Goal: Information Seeking & Learning: Learn about a topic

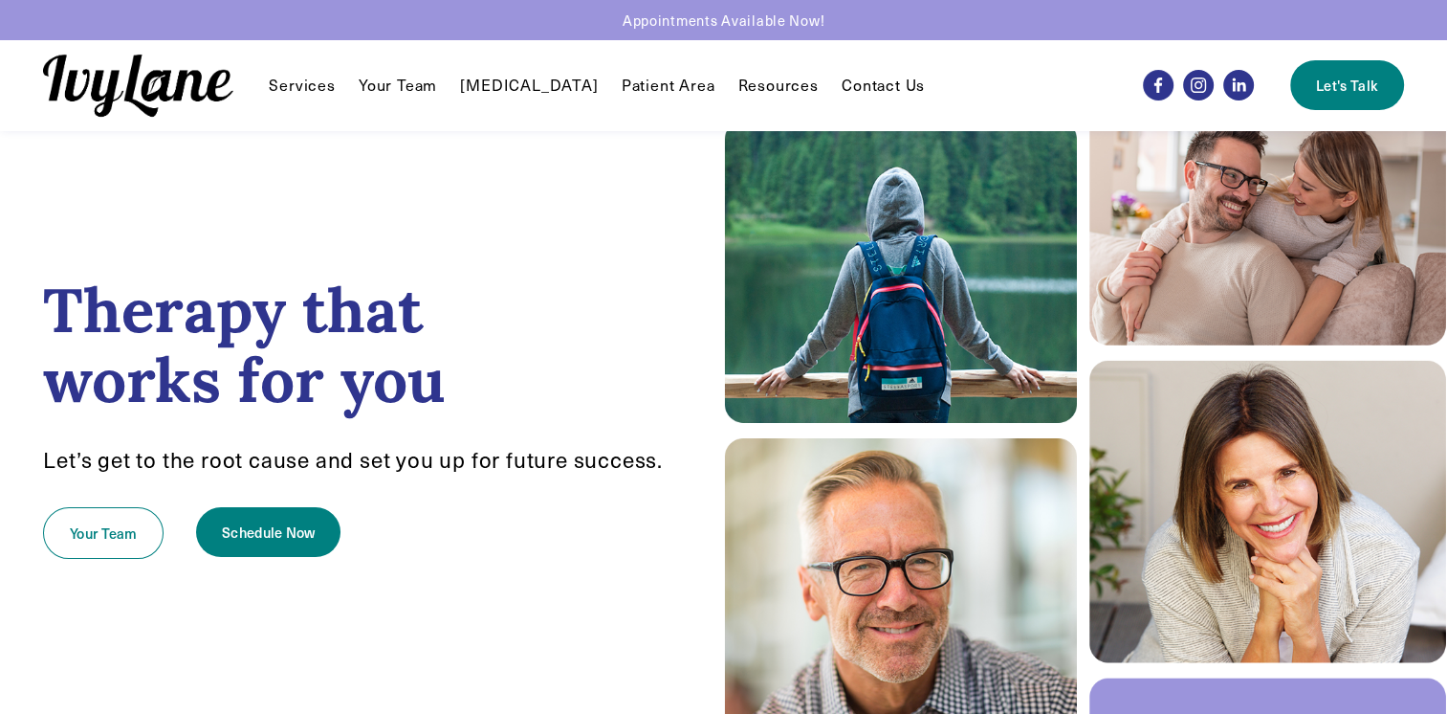
click at [0, 0] on span "Reunification Therapy" at bounding box center [0, 0] width 0 height 0
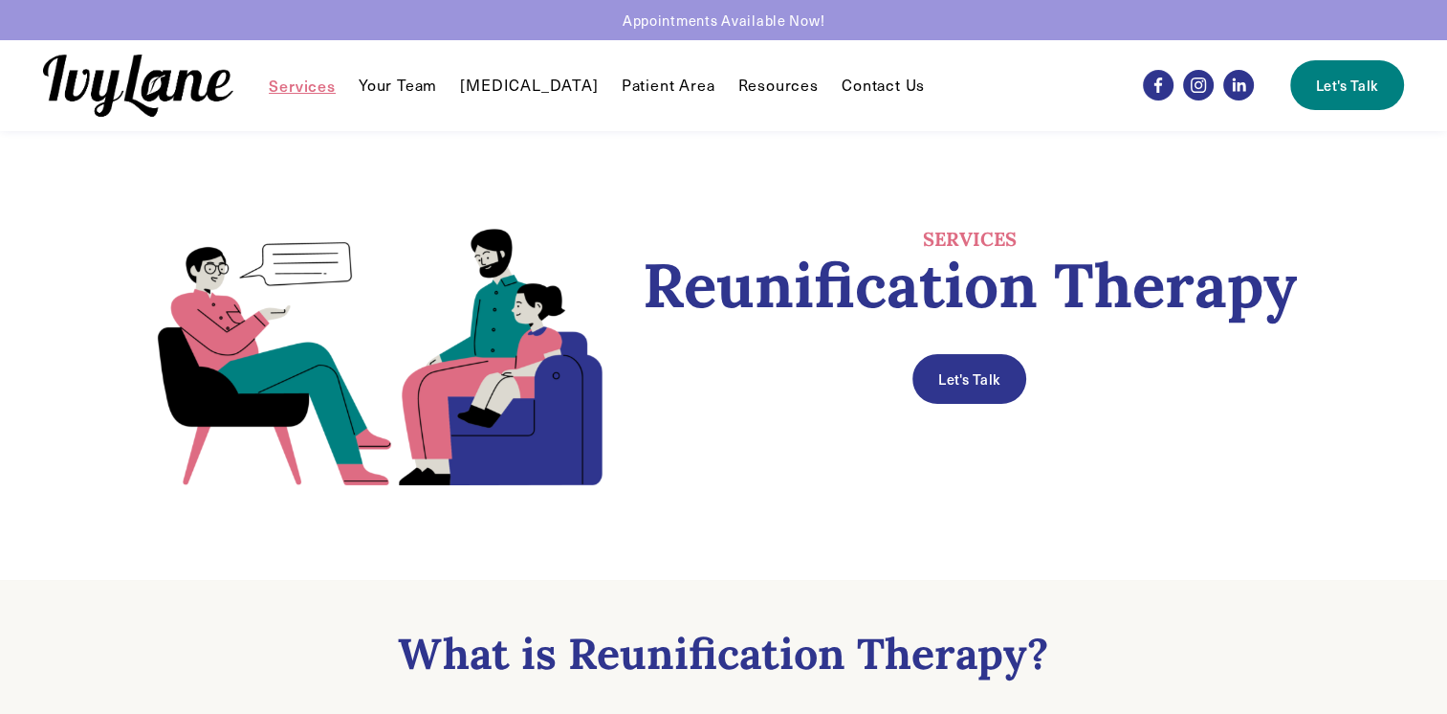
click at [399, 82] on link "Your Team" at bounding box center [398, 85] width 78 height 23
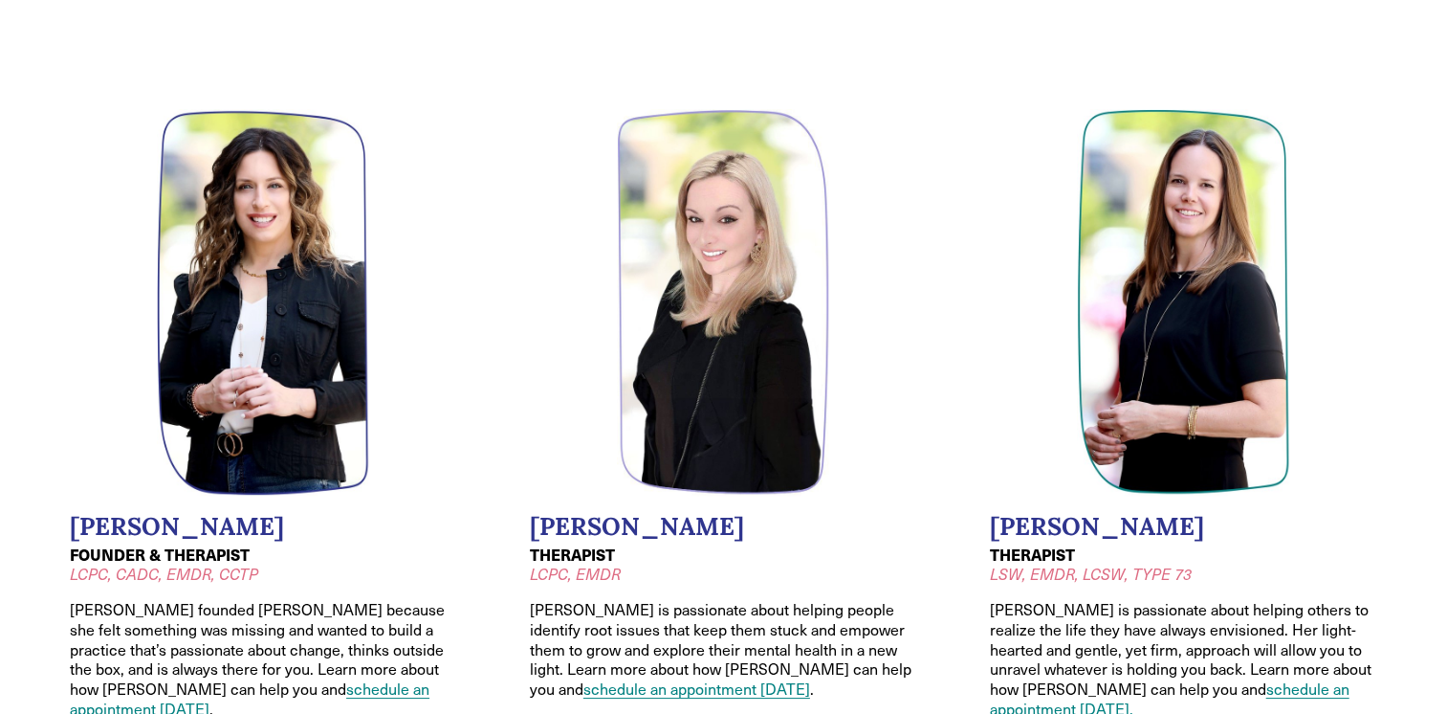
scroll to position [191, 0]
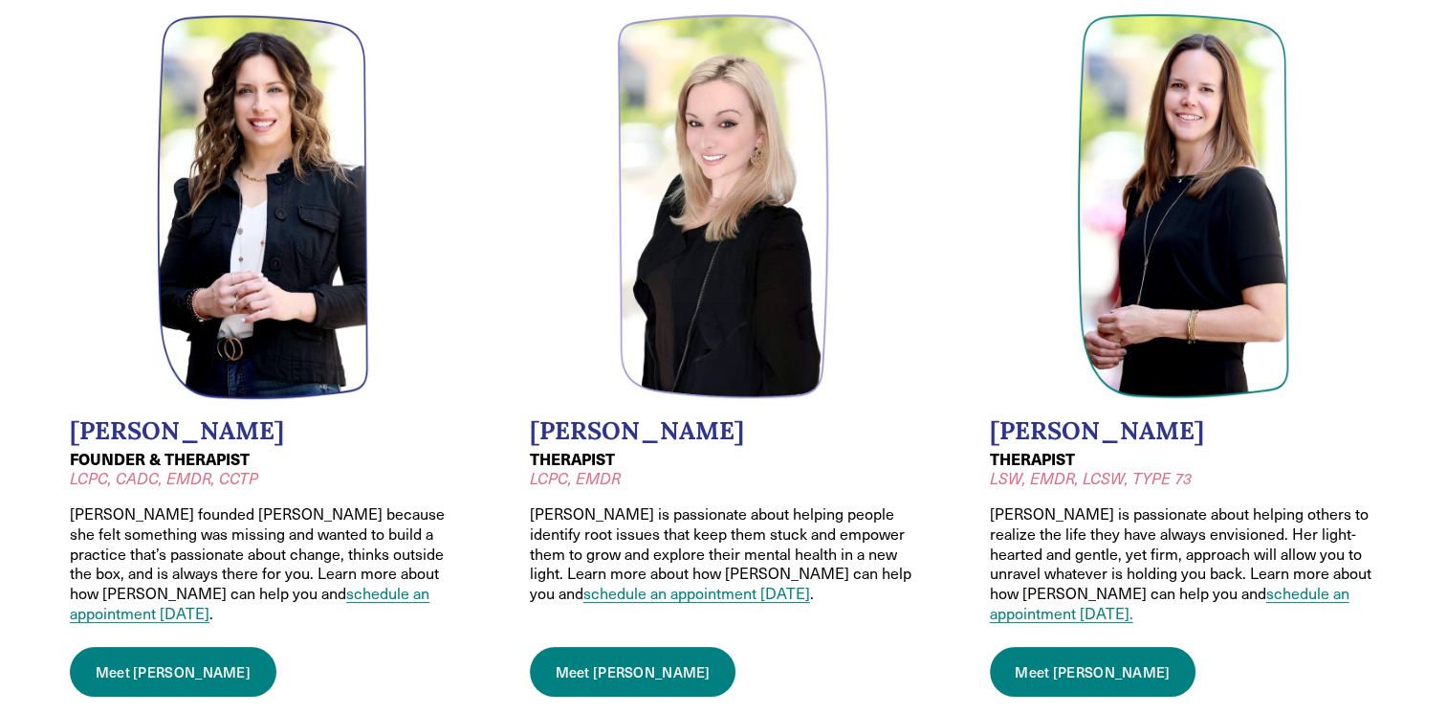
click at [253, 259] on img at bounding box center [263, 206] width 213 height 386
click at [138, 647] on link "Meet Wendy" at bounding box center [173, 672] width 207 height 50
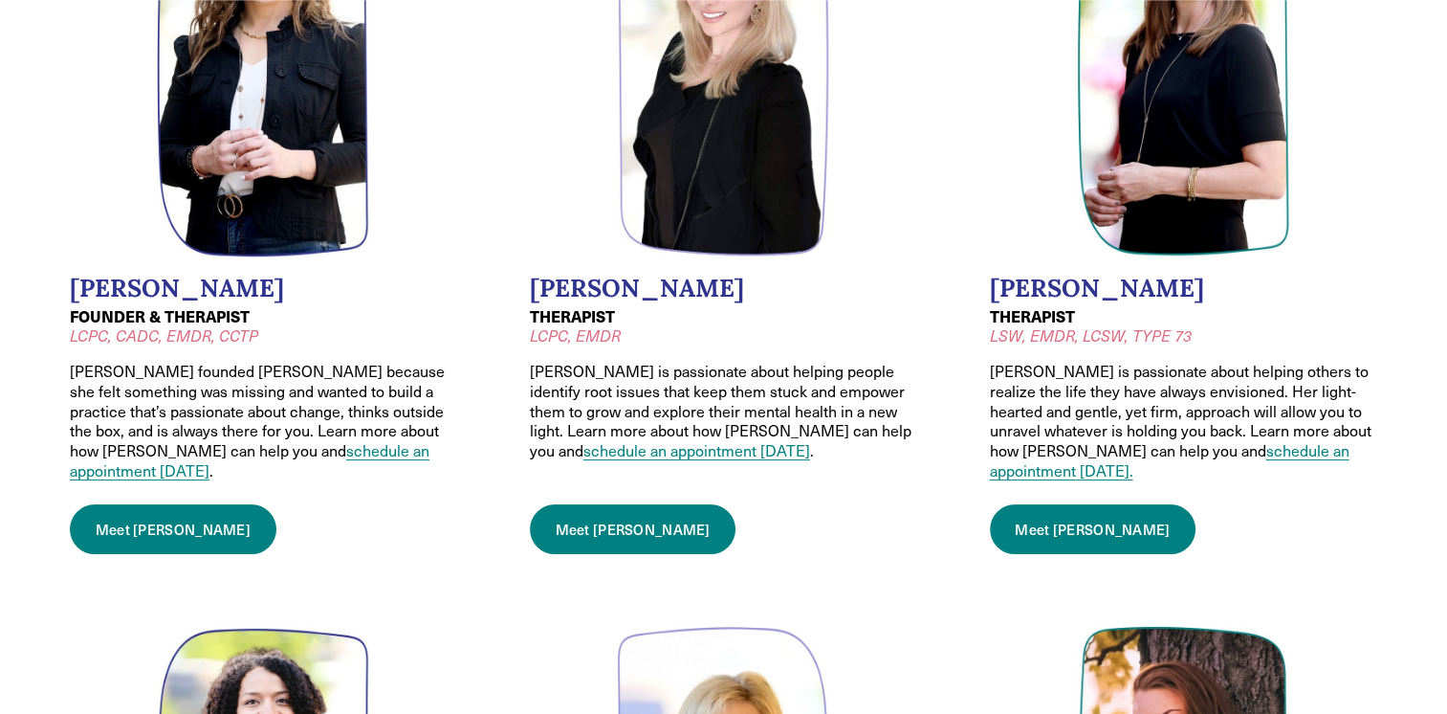
scroll to position [383, 0]
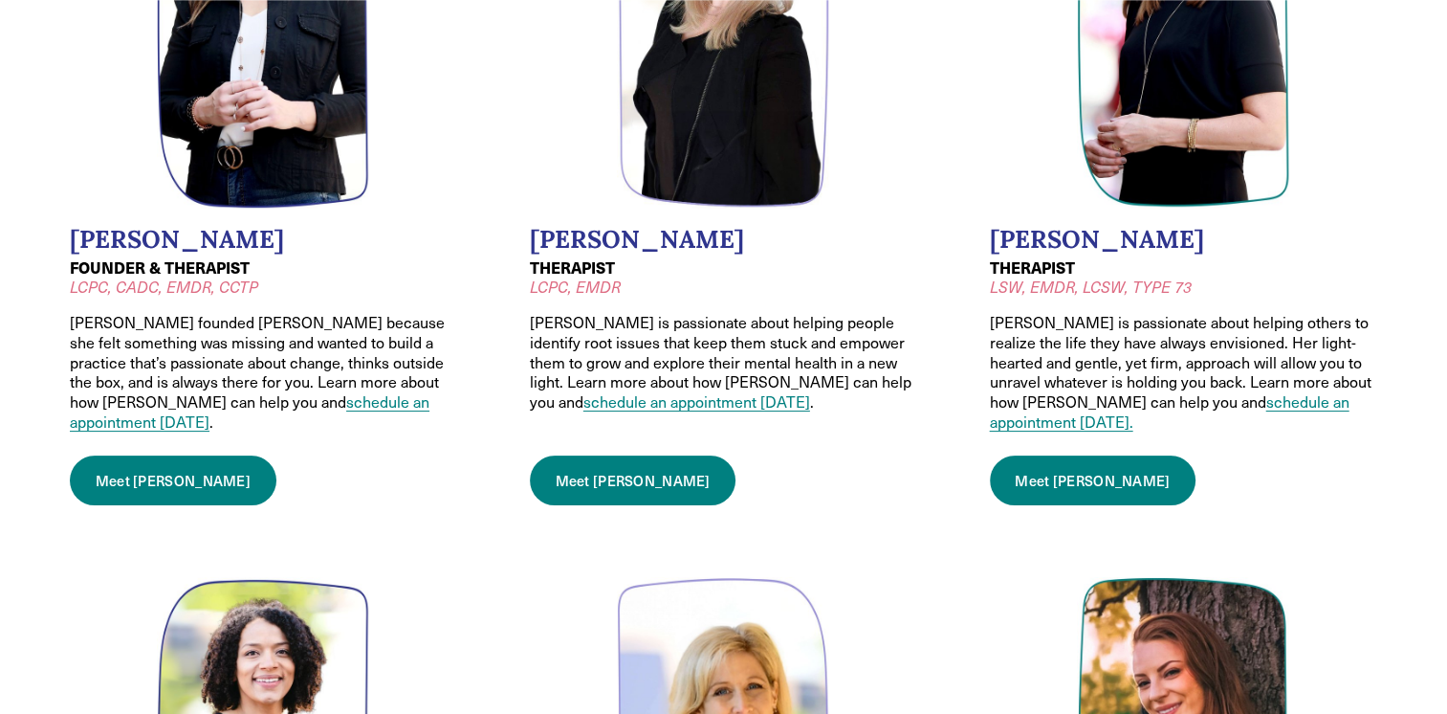
click at [592, 460] on link "Meet Jessica" at bounding box center [633, 480] width 207 height 50
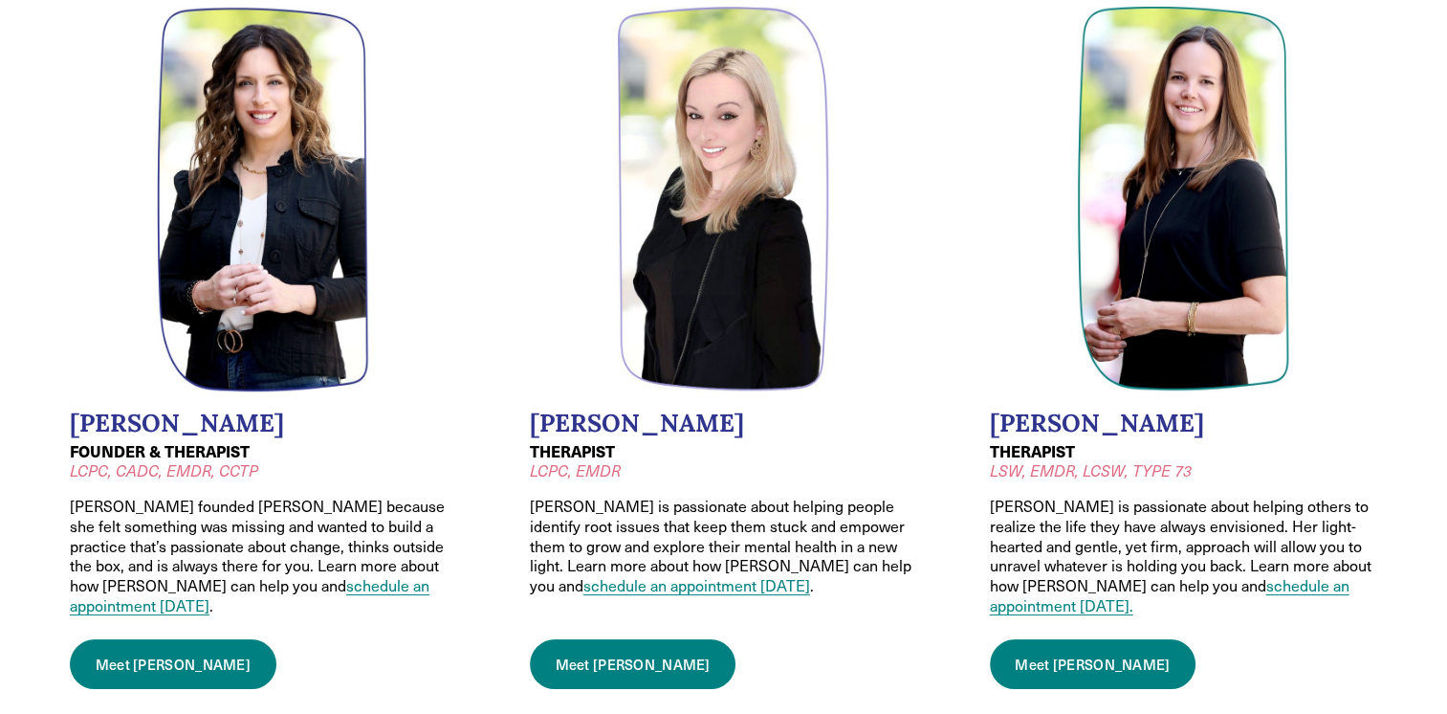
scroll to position [191, 0]
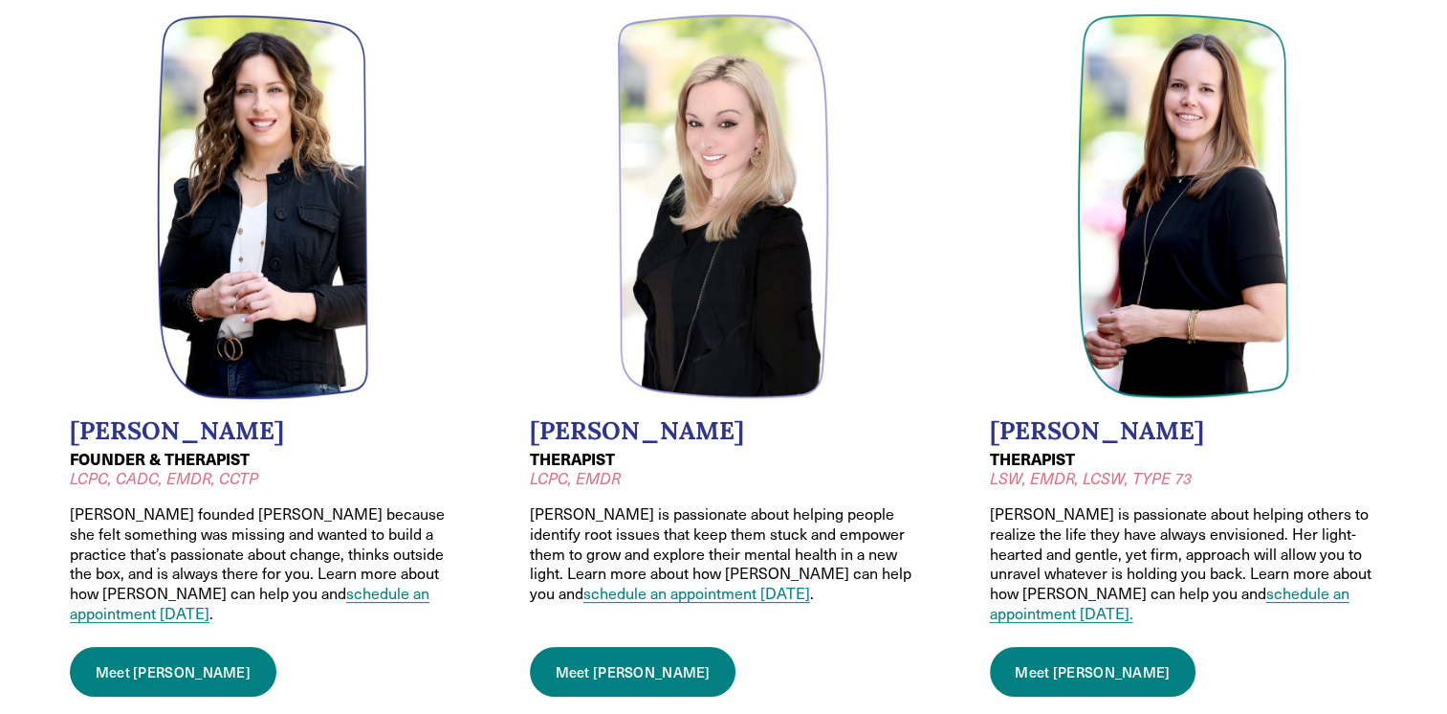
click at [1170, 279] on img at bounding box center [1183, 206] width 213 height 386
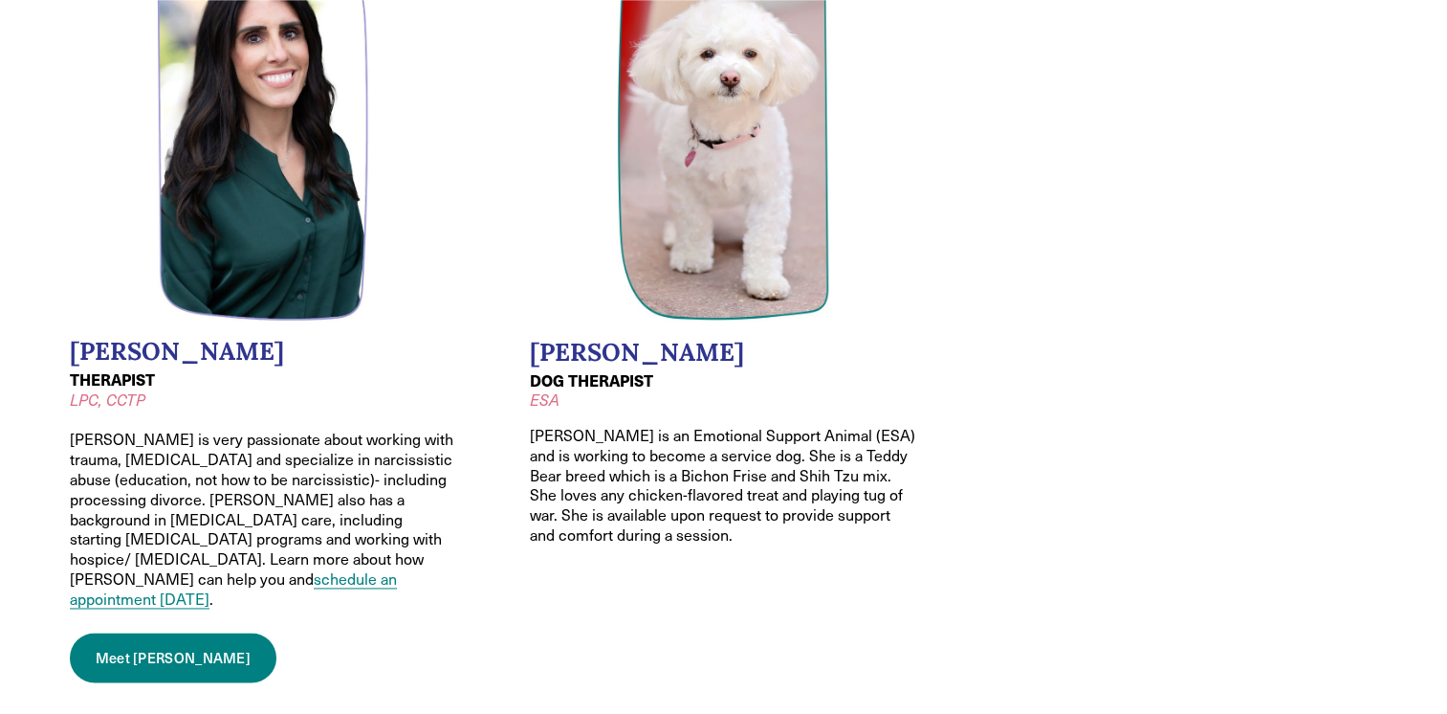
scroll to position [2678, 0]
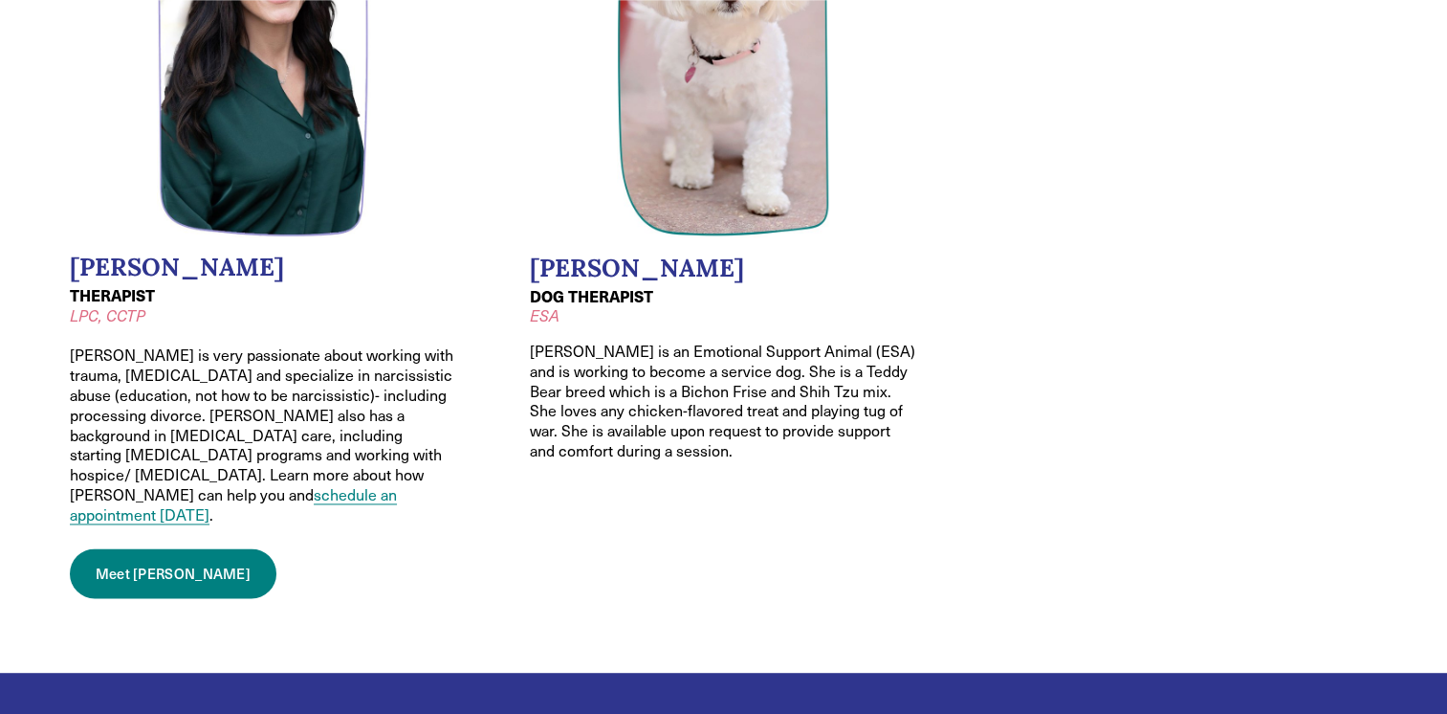
click at [115, 548] on link "Meet Melissa" at bounding box center [173, 573] width 207 height 50
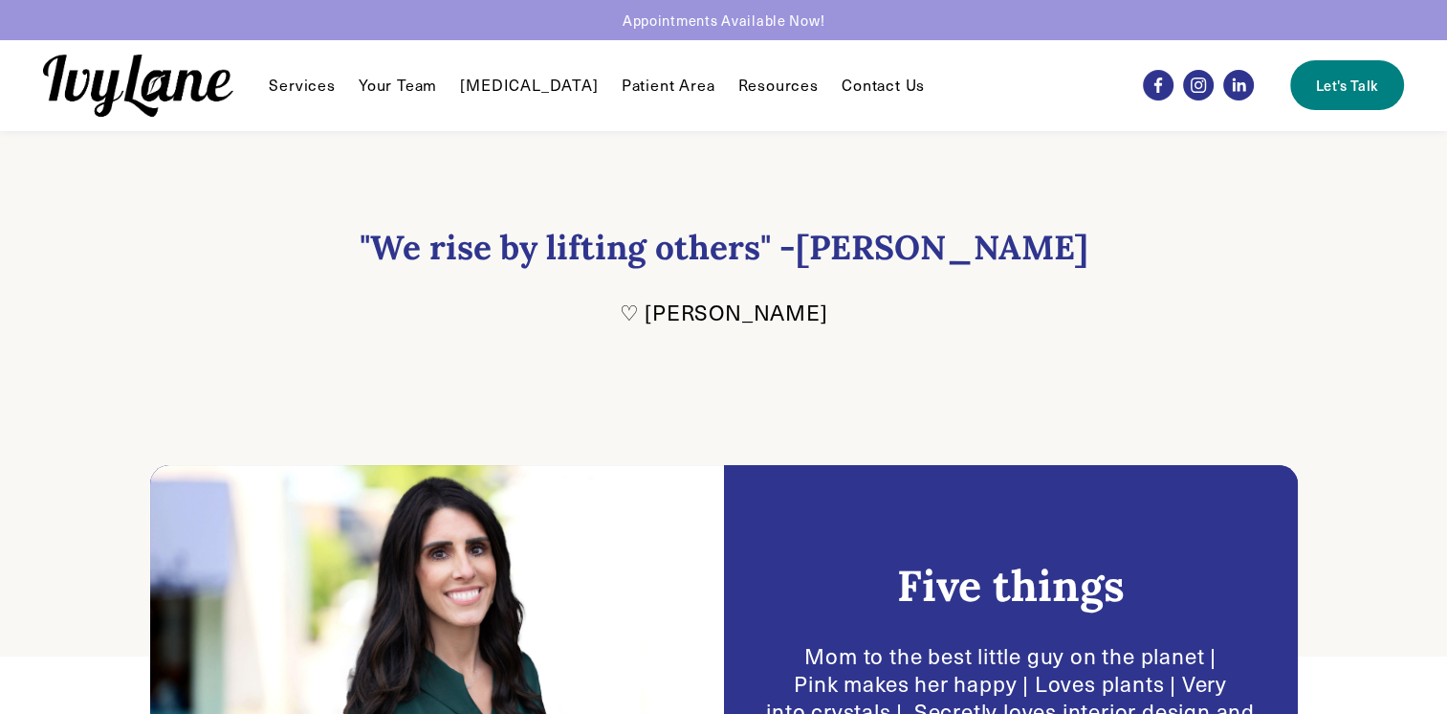
click at [402, 91] on link "Your Team" at bounding box center [398, 85] width 78 height 23
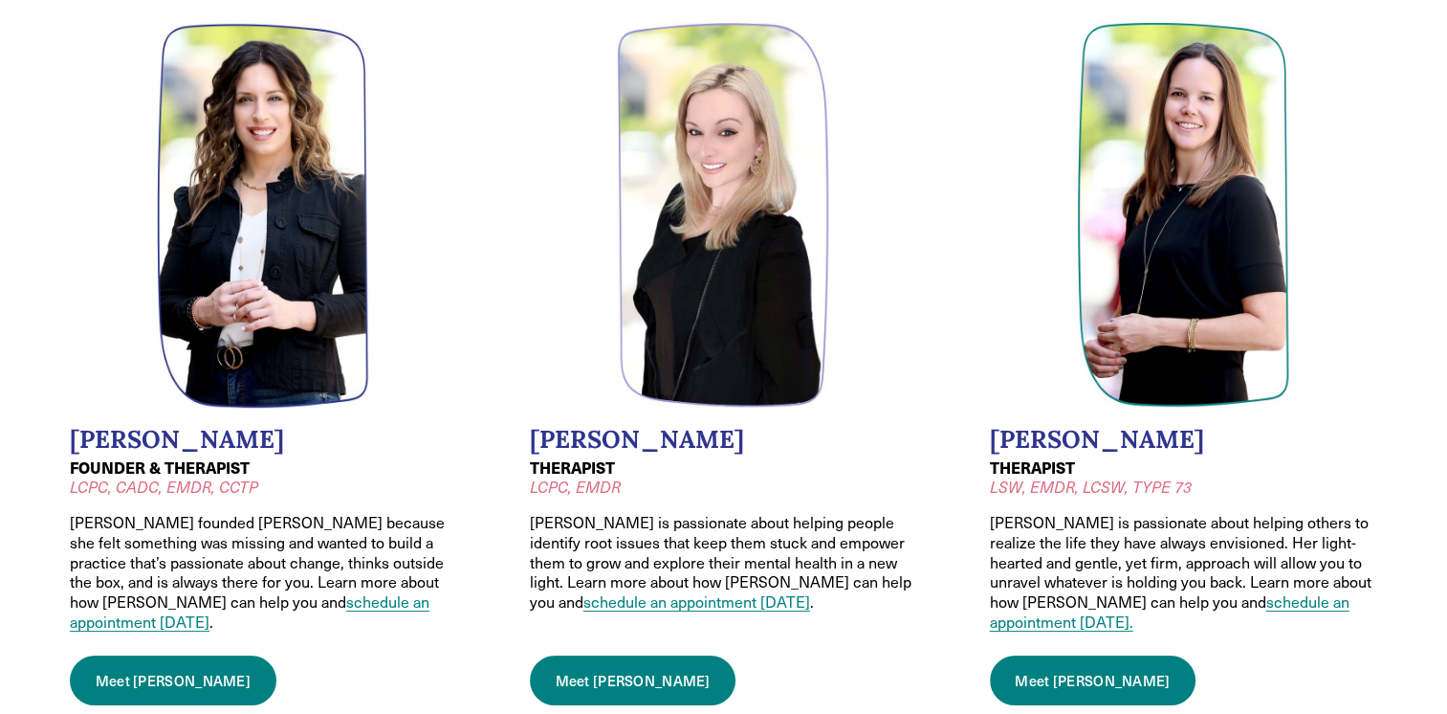
scroll to position [191, 0]
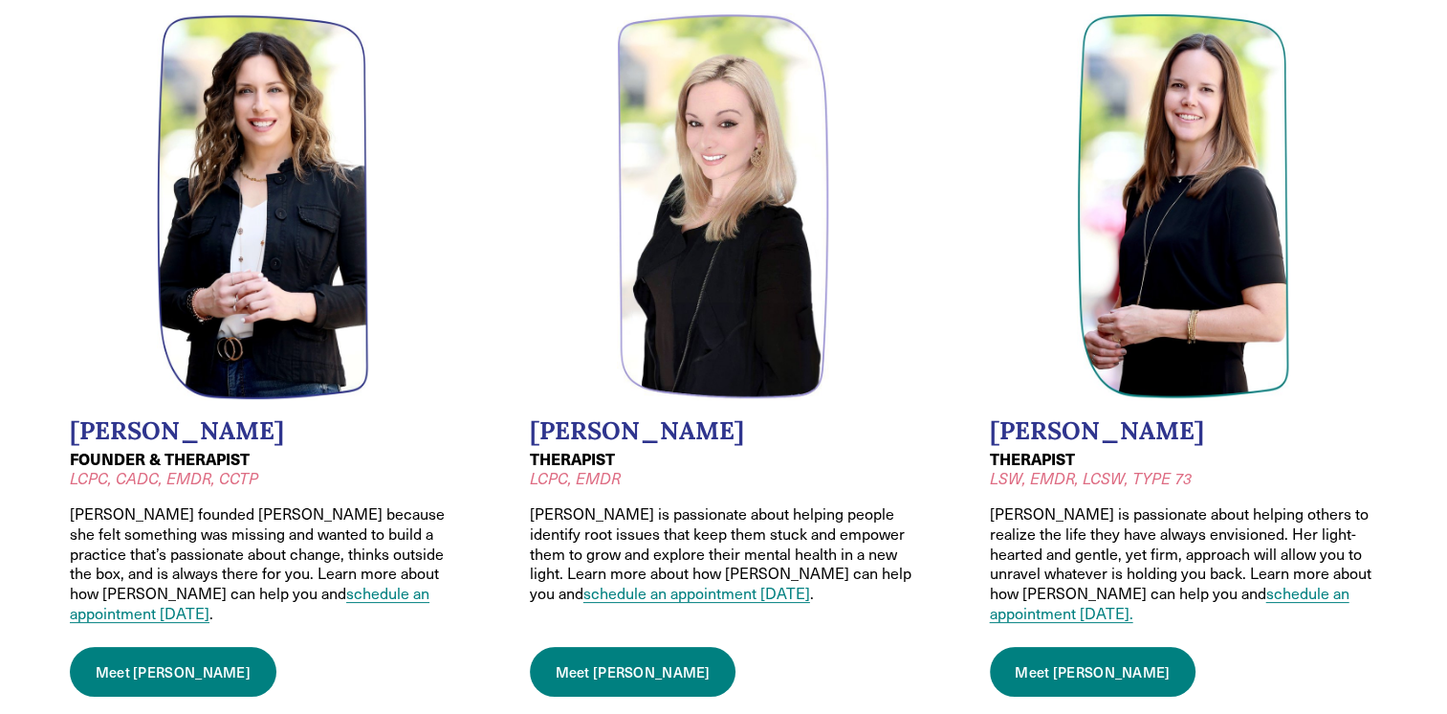
click at [115, 647] on link "Meet Wendy" at bounding box center [173, 672] width 207 height 50
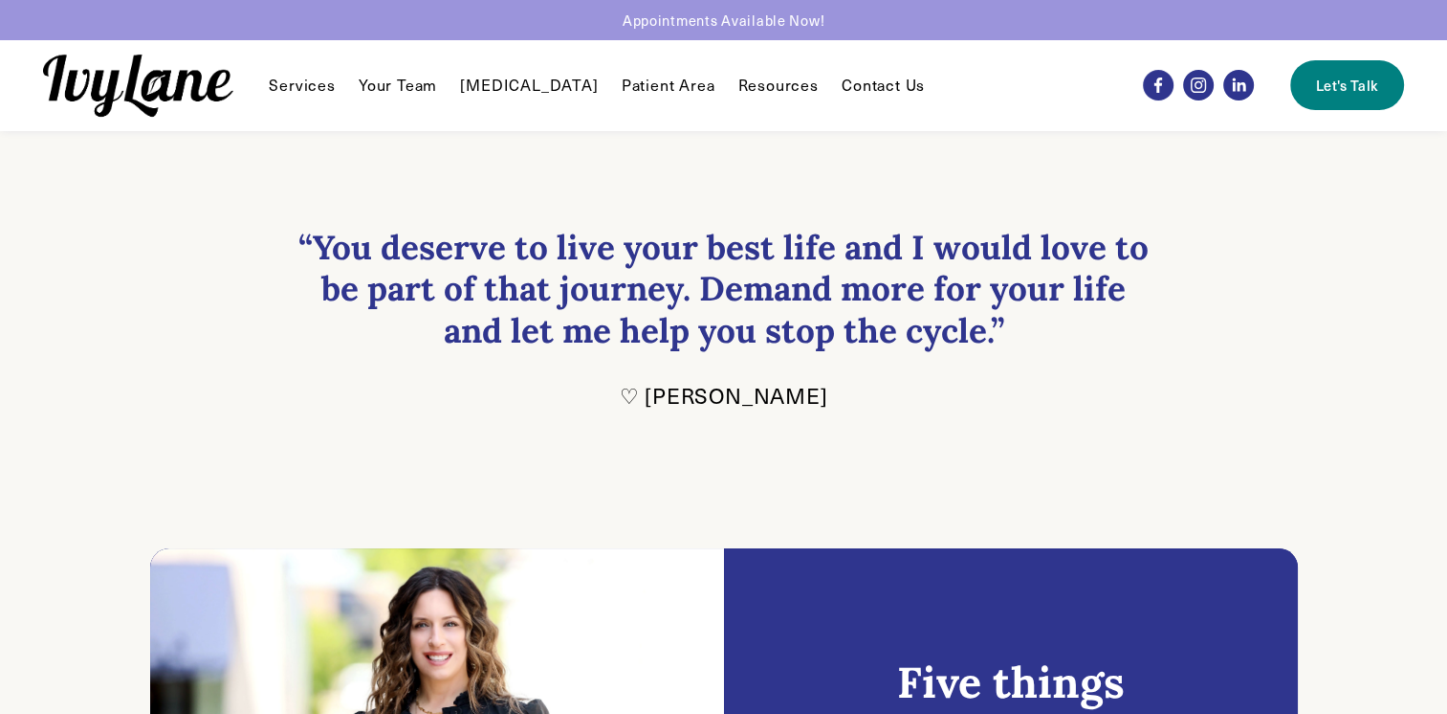
click at [1343, 81] on link "Let's Talk" at bounding box center [1346, 85] width 113 height 50
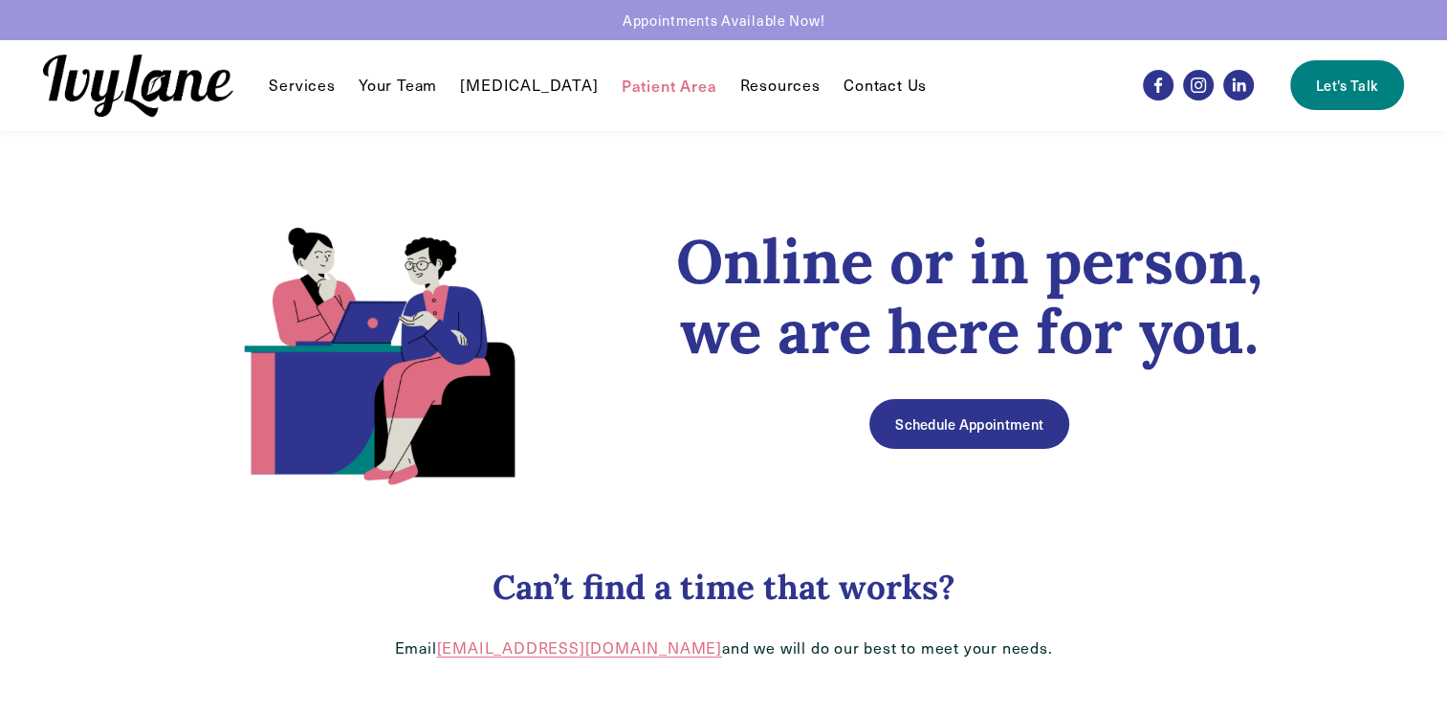
click at [630, 80] on link "Patient Area" at bounding box center [670, 85] width 96 height 23
click at [765, 79] on span "Resources" at bounding box center [780, 86] width 80 height 20
click at [0, 0] on span "Recommendations" at bounding box center [0, 0] width 0 height 0
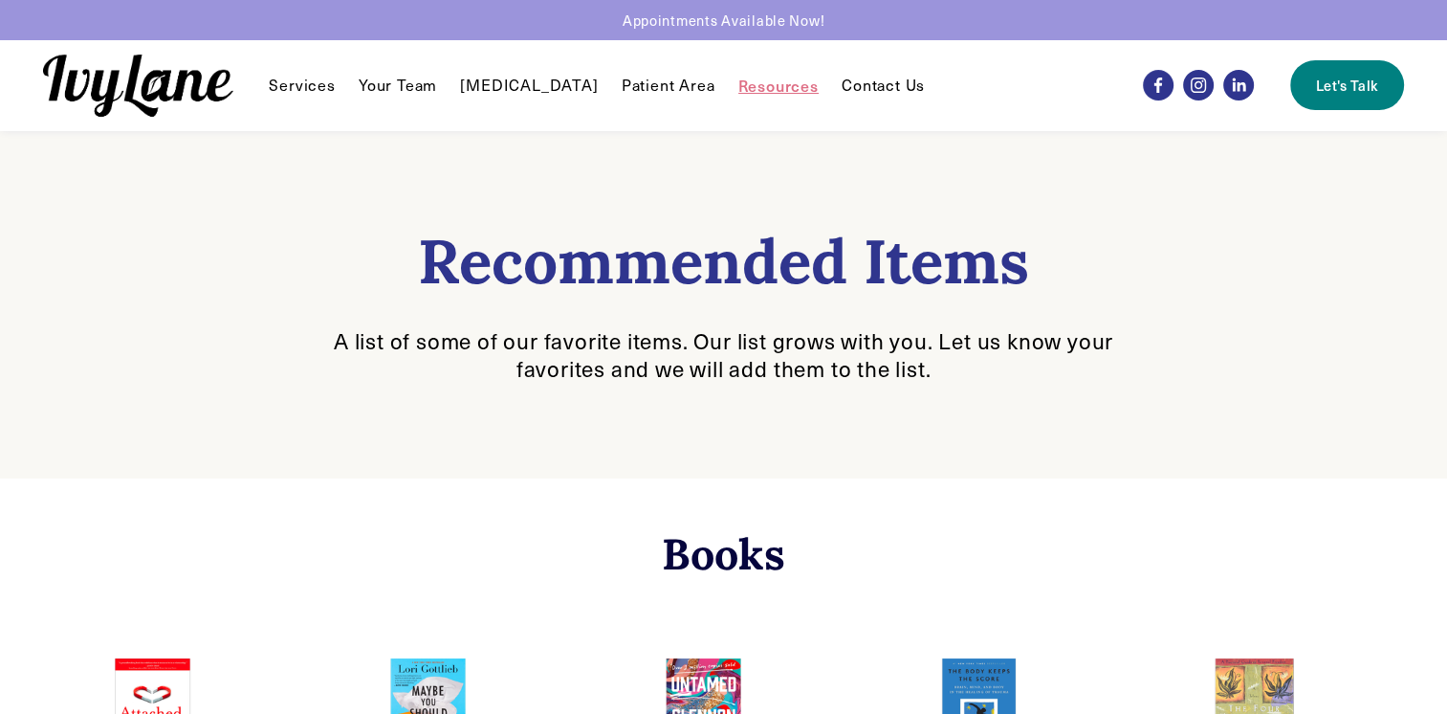
click at [631, 81] on link "Patient Area" at bounding box center [669, 85] width 94 height 23
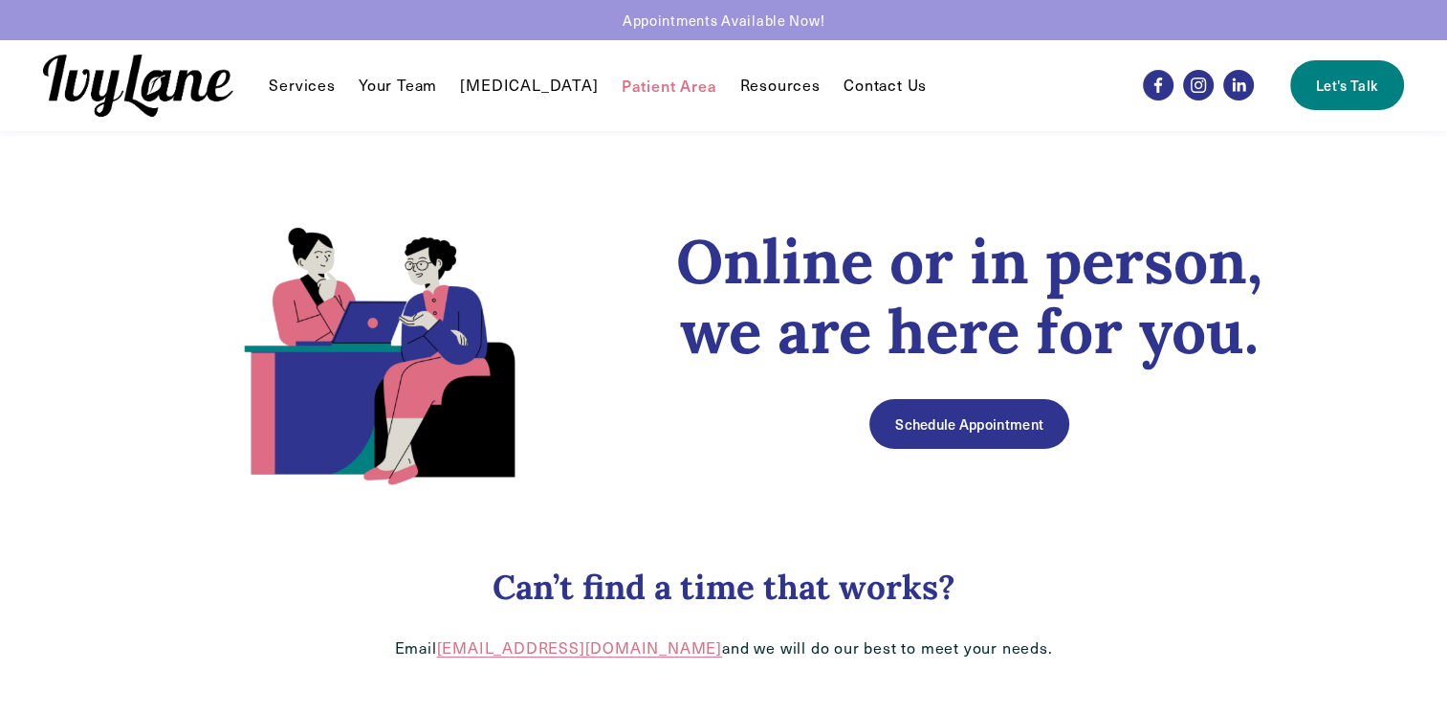
click at [506, 78] on link "[MEDICAL_DATA]" at bounding box center [529, 85] width 138 height 23
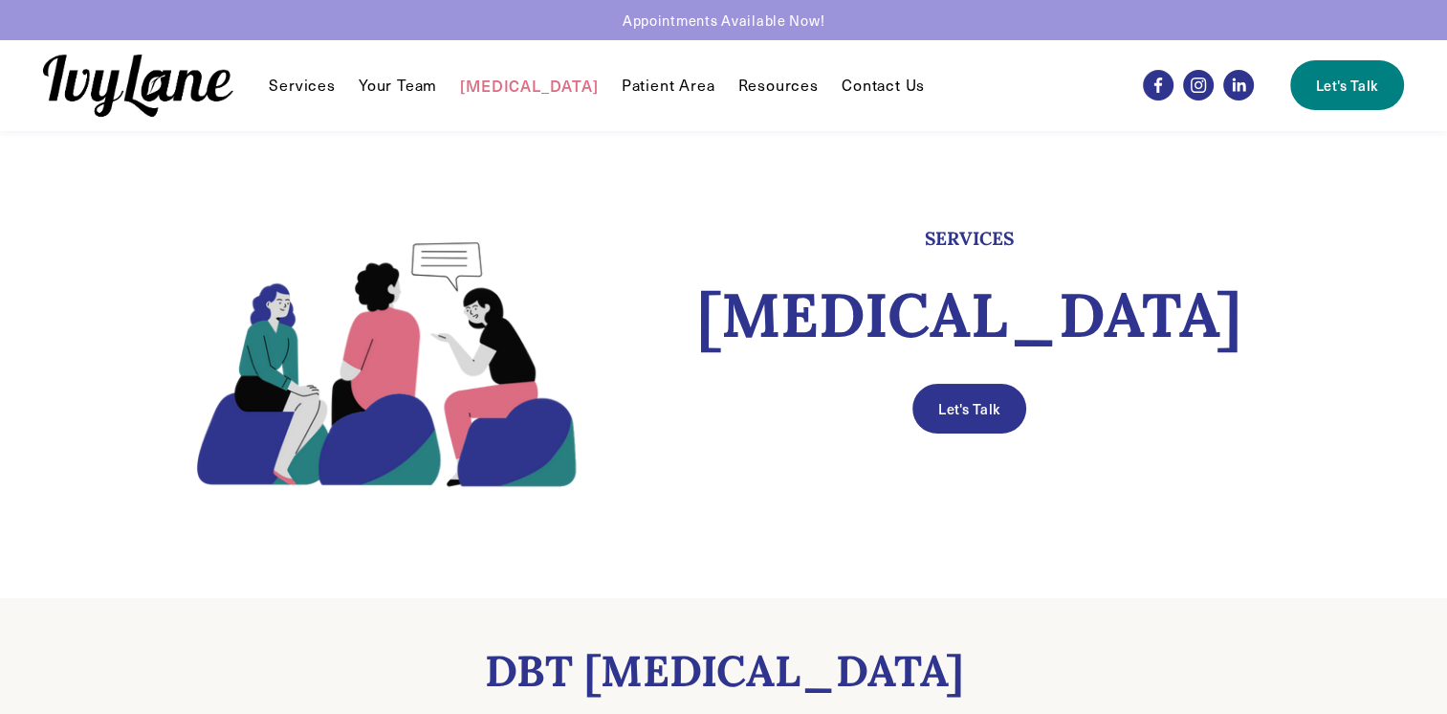
click at [390, 85] on link "Your Team" at bounding box center [398, 85] width 78 height 23
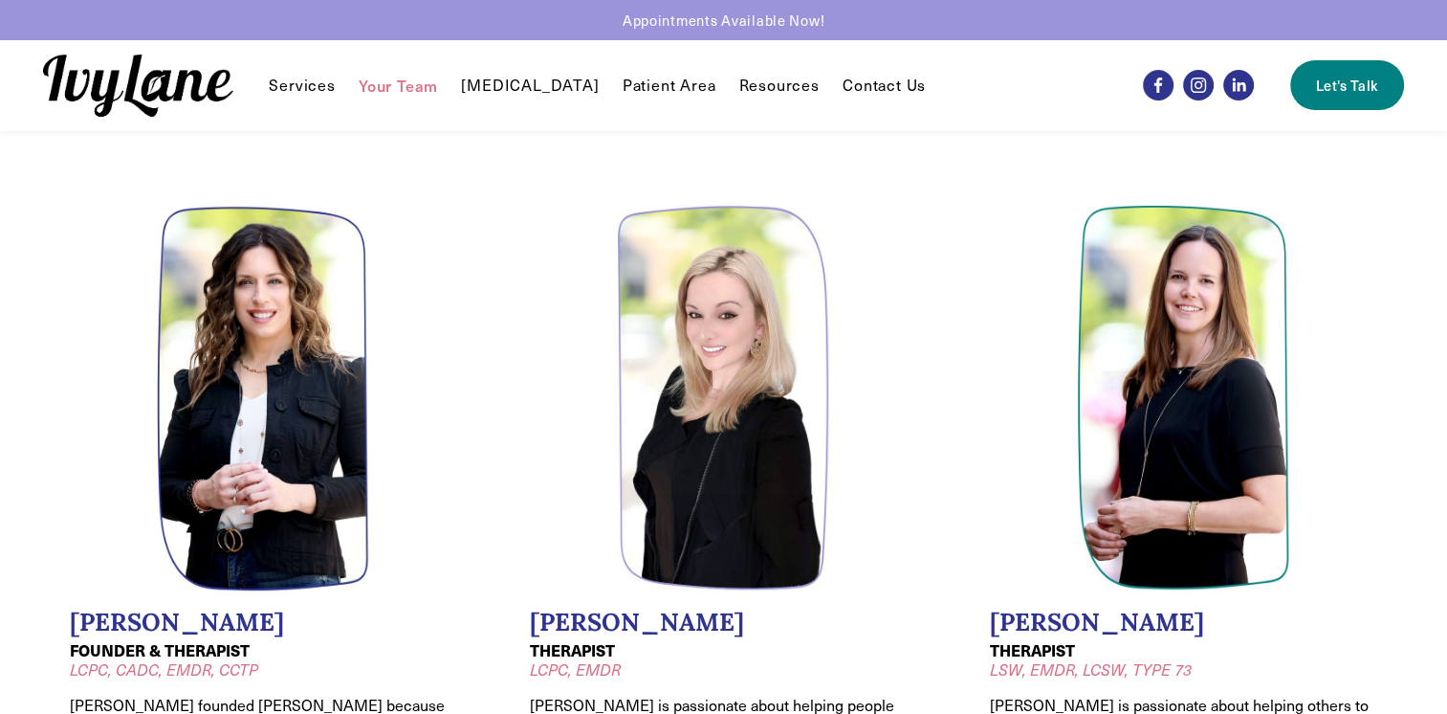
click at [0, 0] on span "Reunification Therapy" at bounding box center [0, 0] width 0 height 0
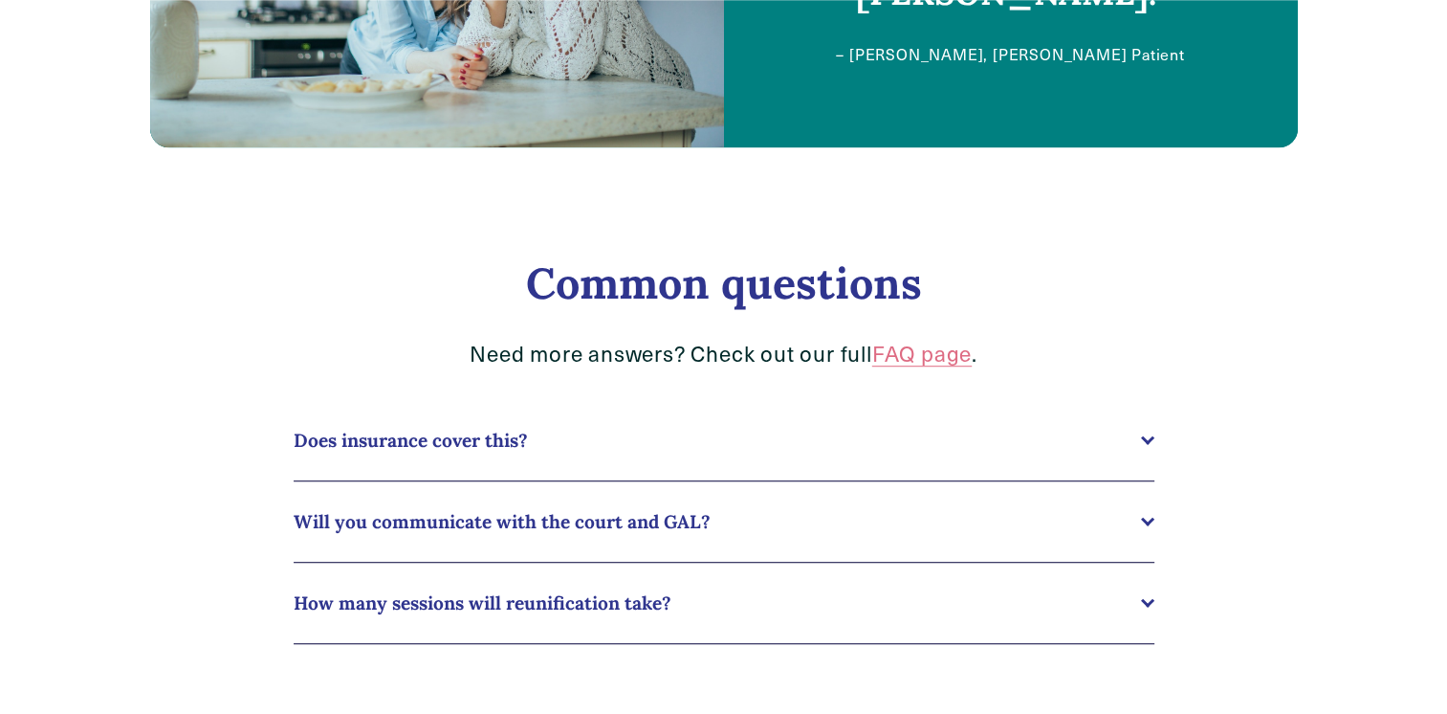
scroll to position [1243, 0]
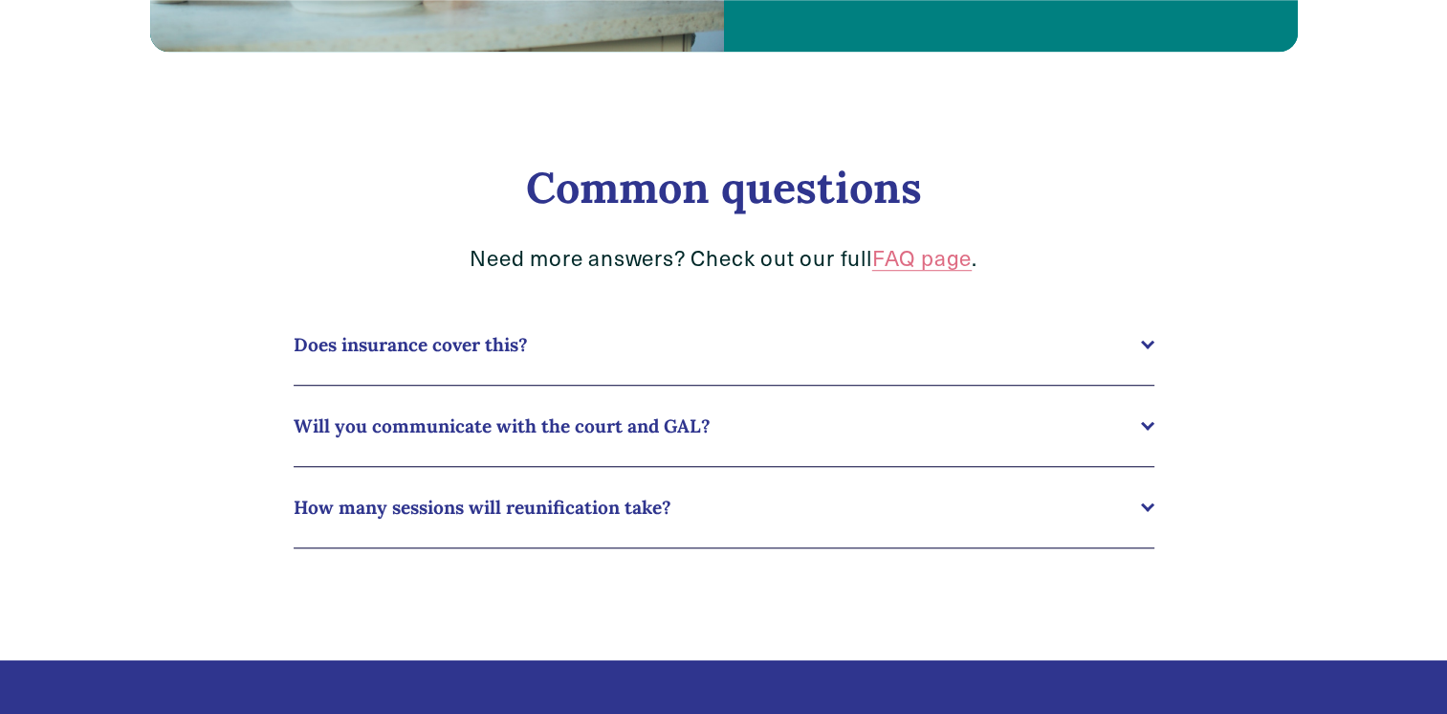
click at [1144, 340] on button "Does insurance cover this?" at bounding box center [724, 344] width 861 height 80
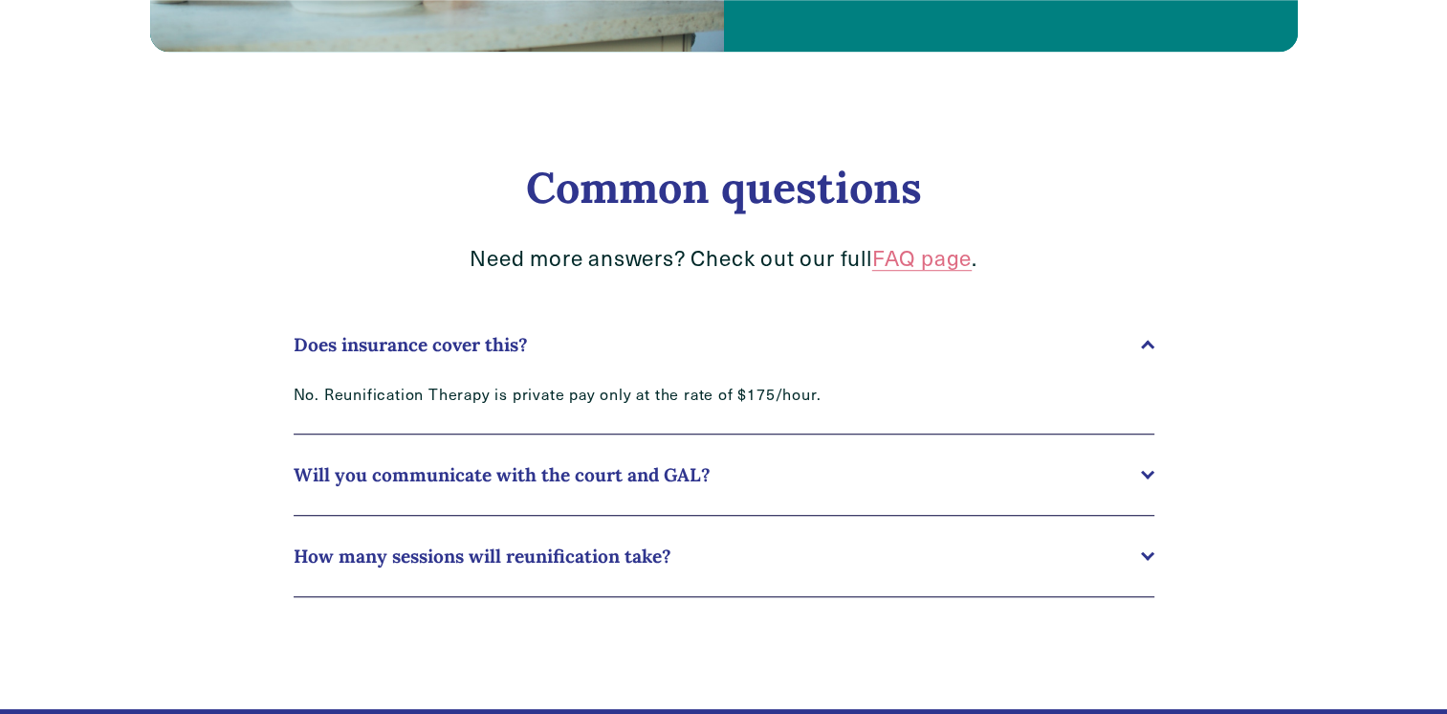
click at [1141, 476] on div at bounding box center [1146, 472] width 13 height 13
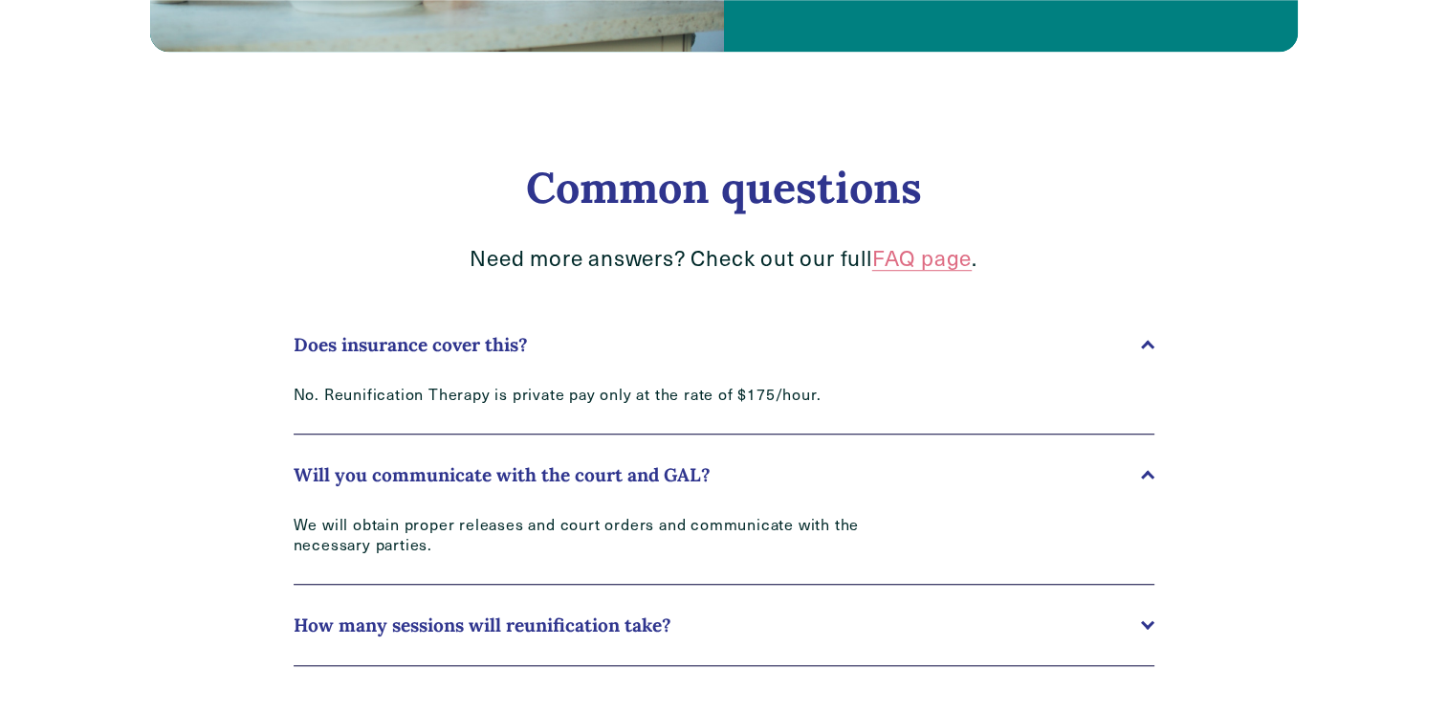
click at [1148, 478] on div at bounding box center [1147, 477] width 13 height 13
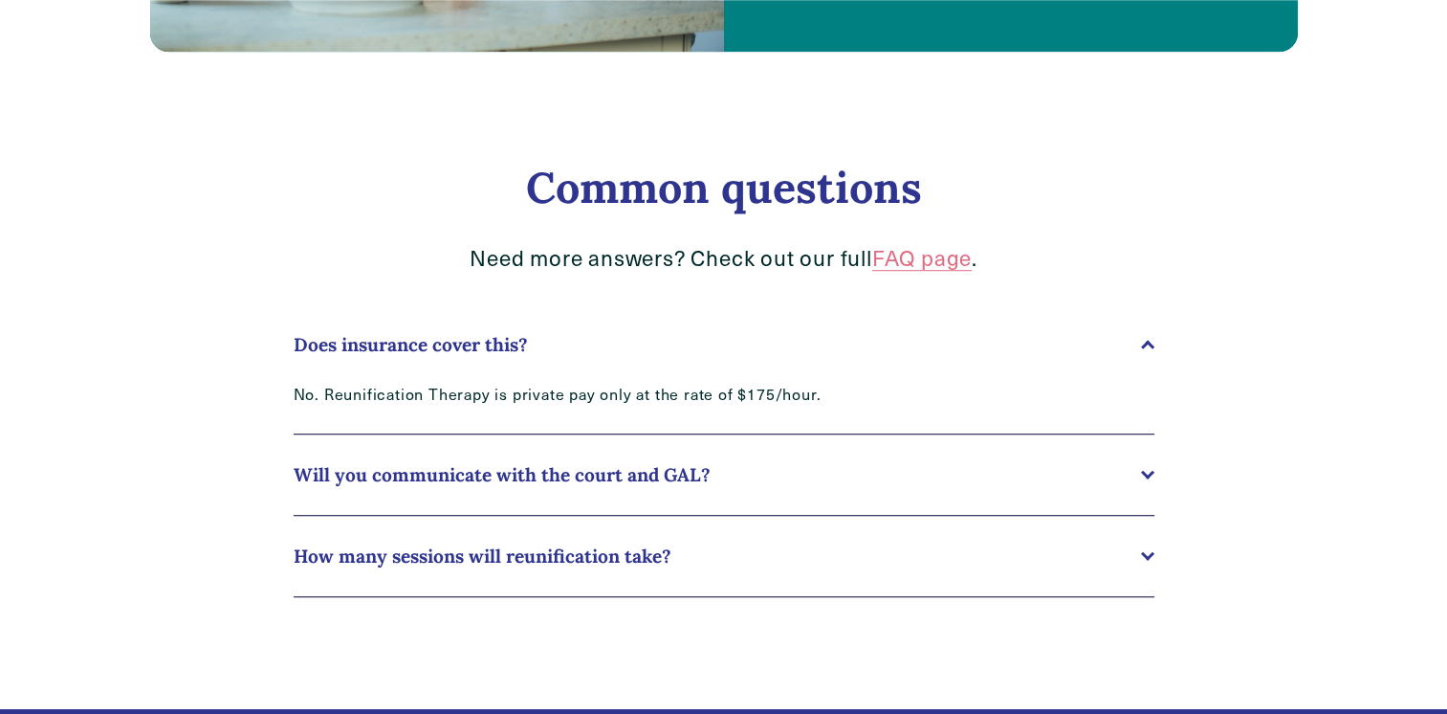
click at [1153, 558] on div at bounding box center [1146, 553] width 13 height 13
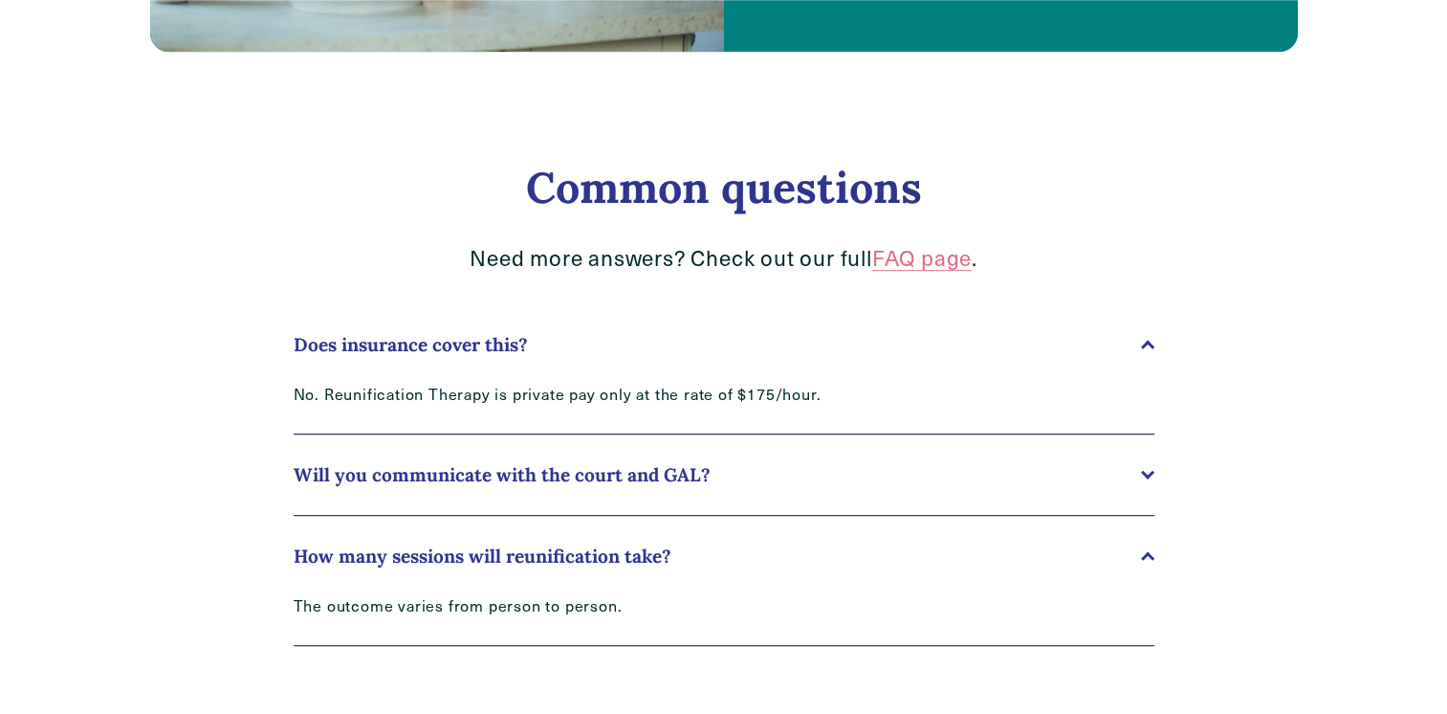
click at [918, 596] on button "How many sessions will reunification take?" at bounding box center [724, 556] width 861 height 80
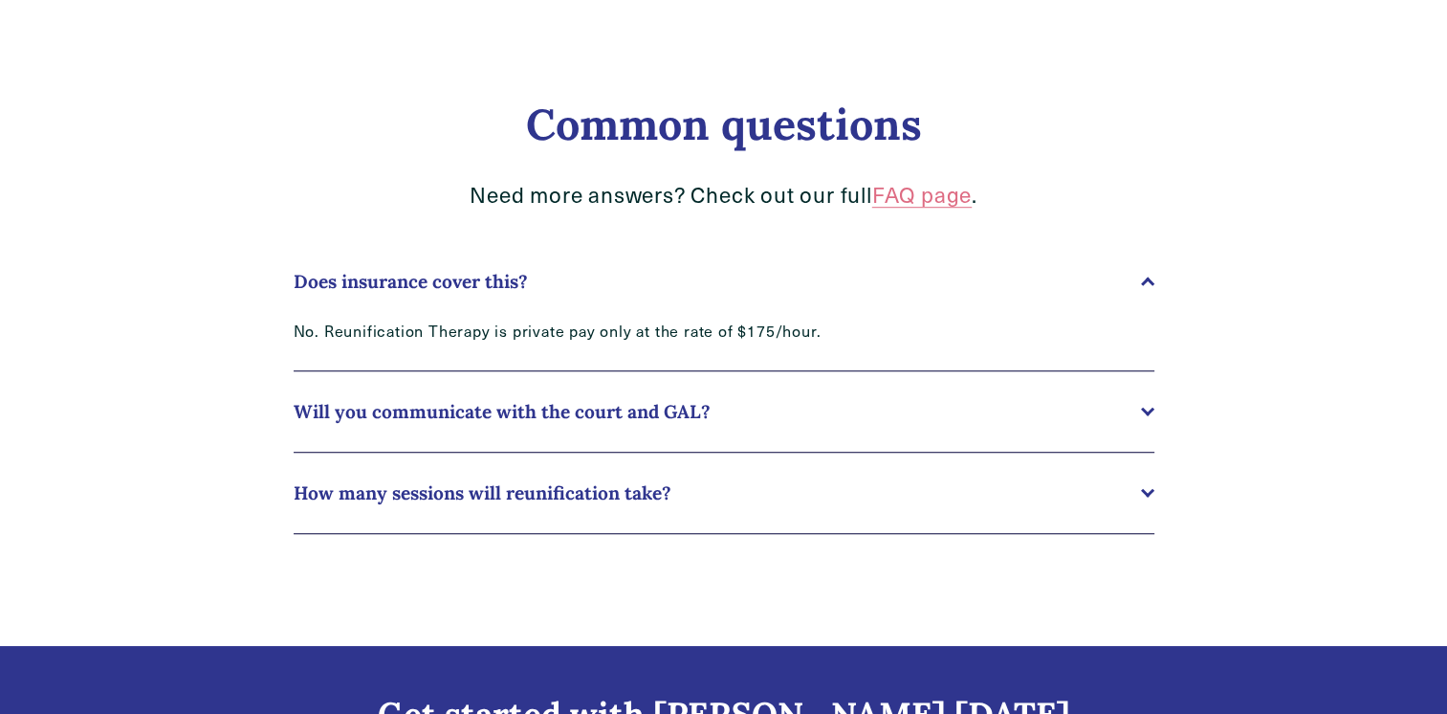
scroll to position [1339, 0]
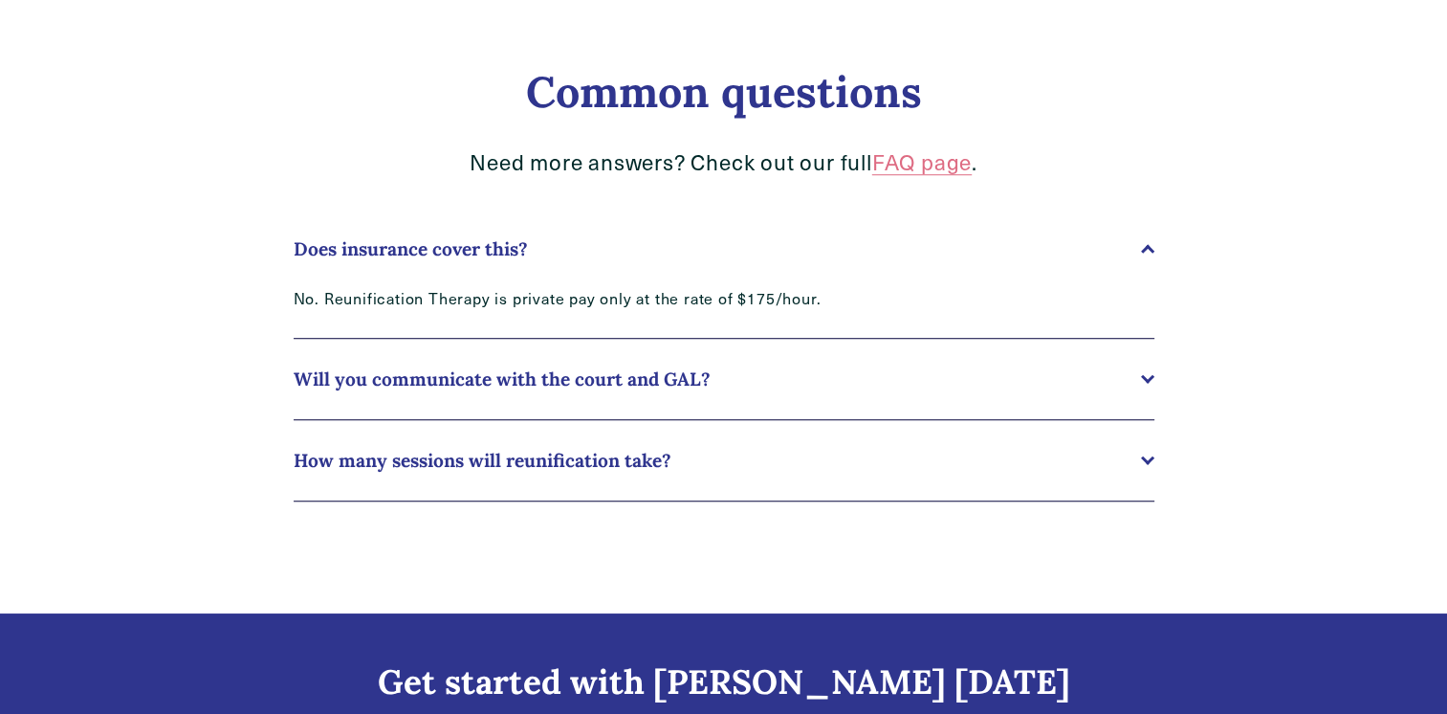
click at [919, 163] on link "FAQ page" at bounding box center [921, 161] width 99 height 29
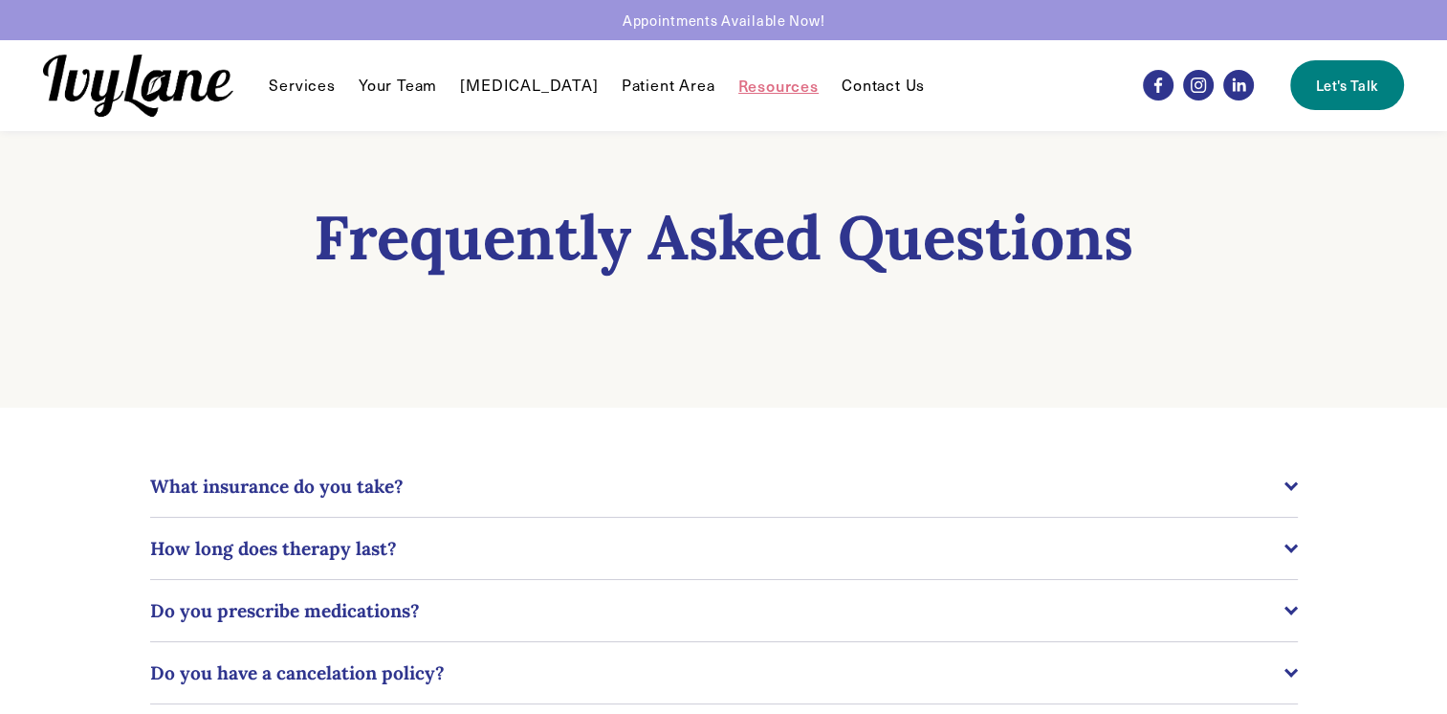
scroll to position [96, 0]
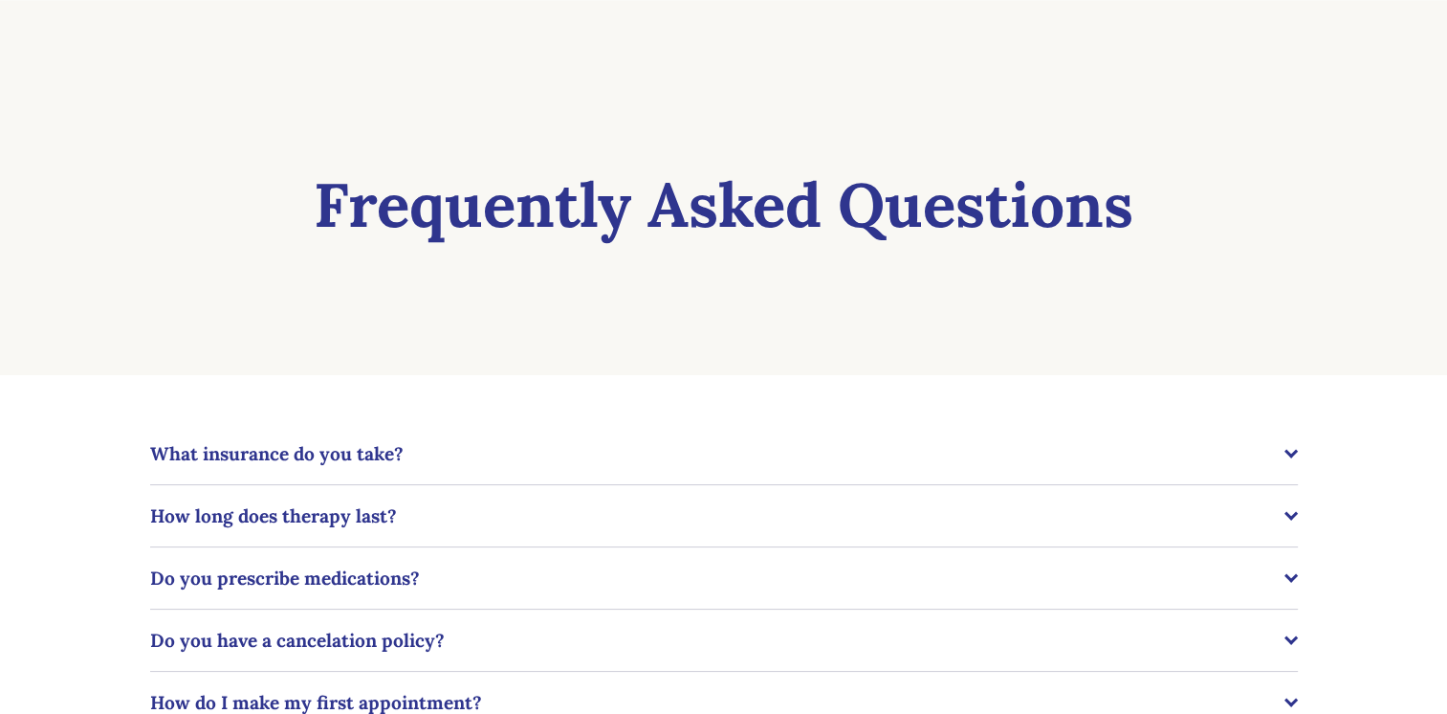
click at [1294, 451] on div at bounding box center [1290, 451] width 13 height 13
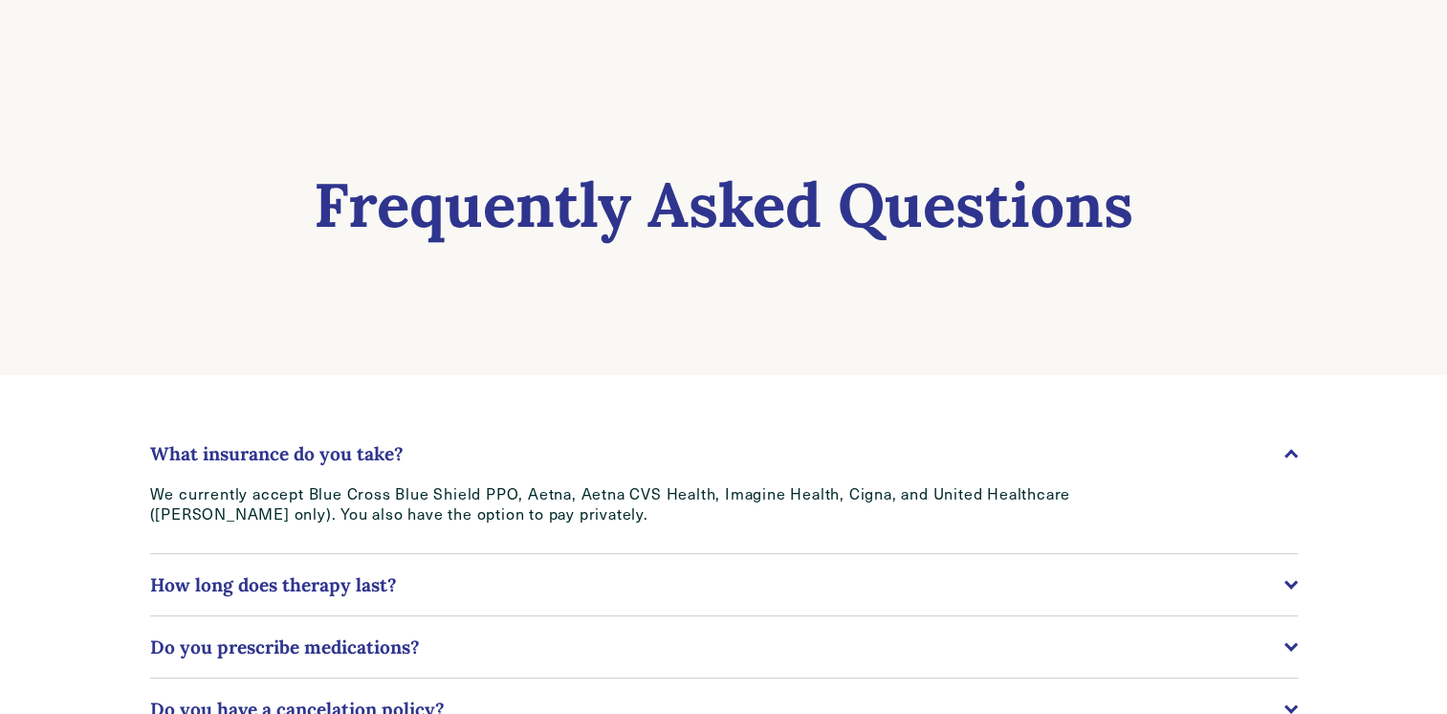
click at [1285, 583] on div at bounding box center [1290, 581] width 13 height 13
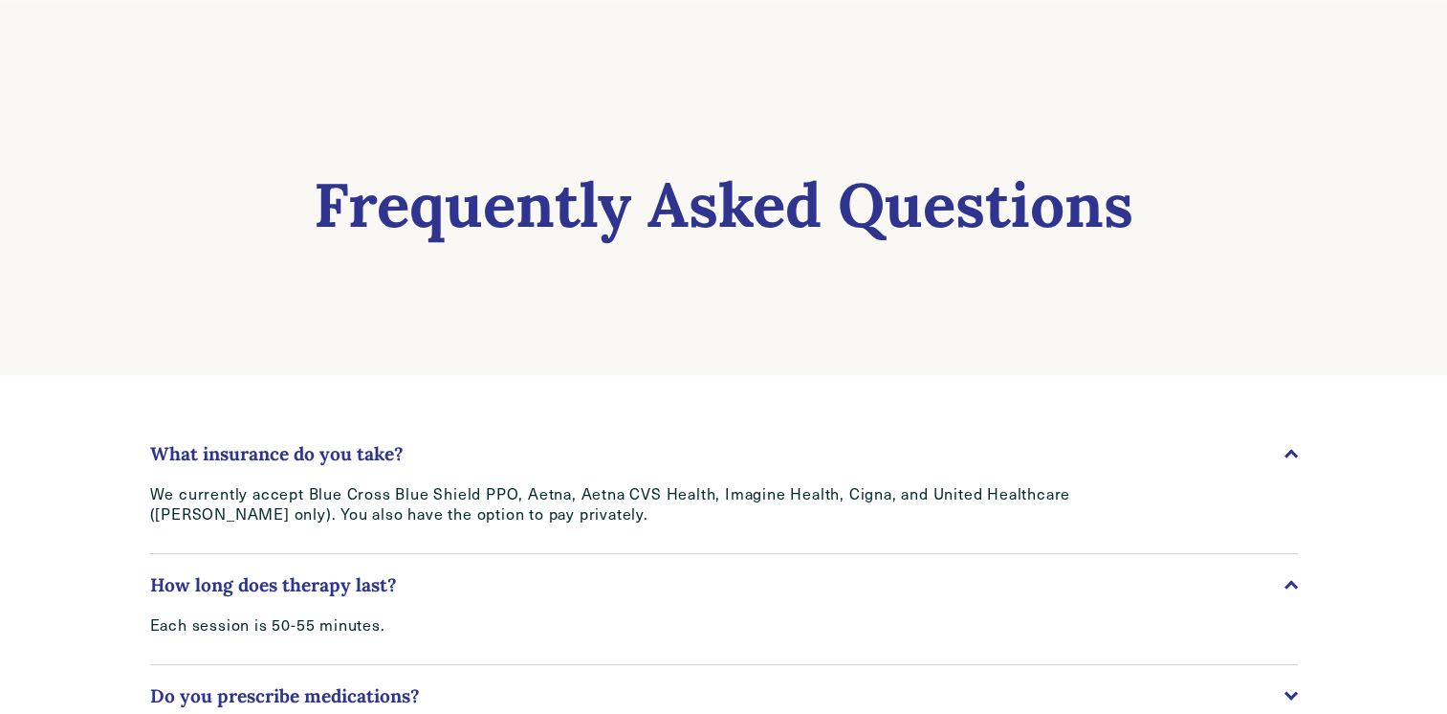
click at [1289, 587] on div at bounding box center [1291, 586] width 13 height 13
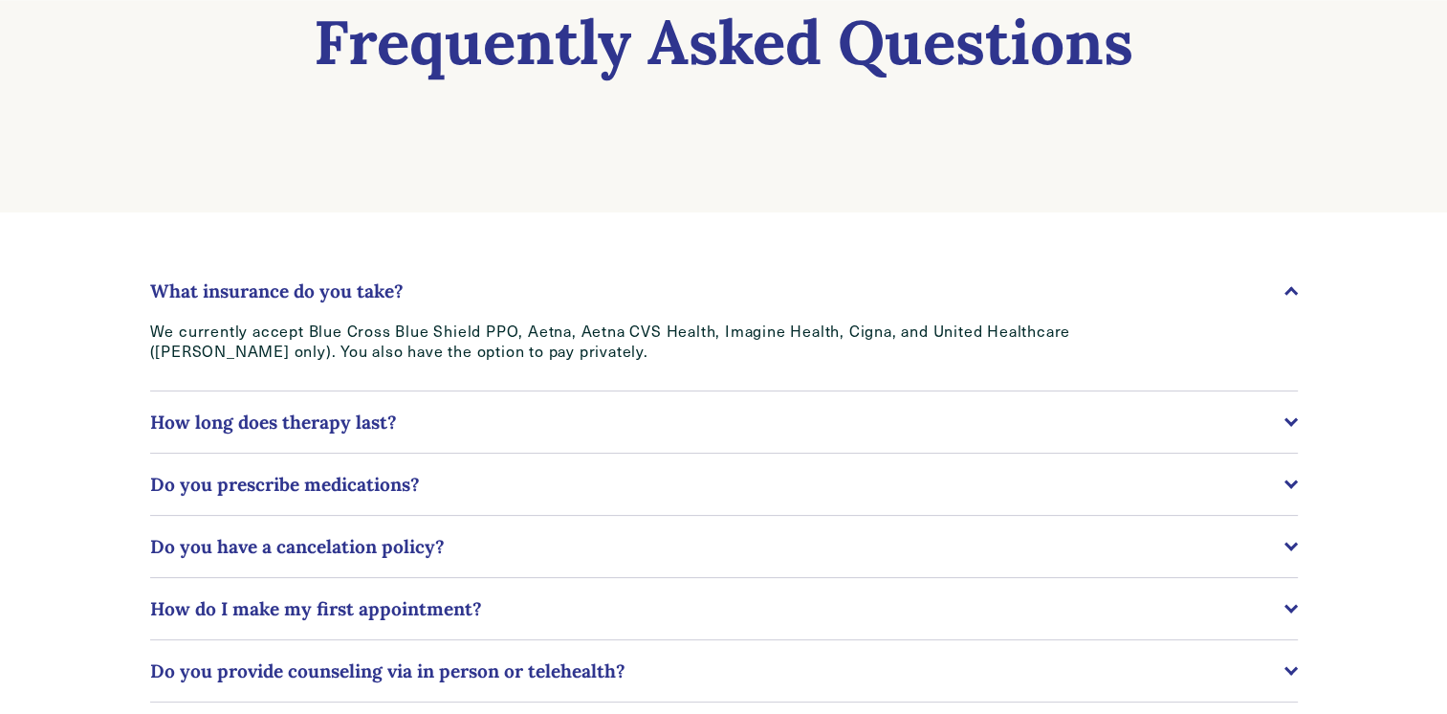
scroll to position [287, 0]
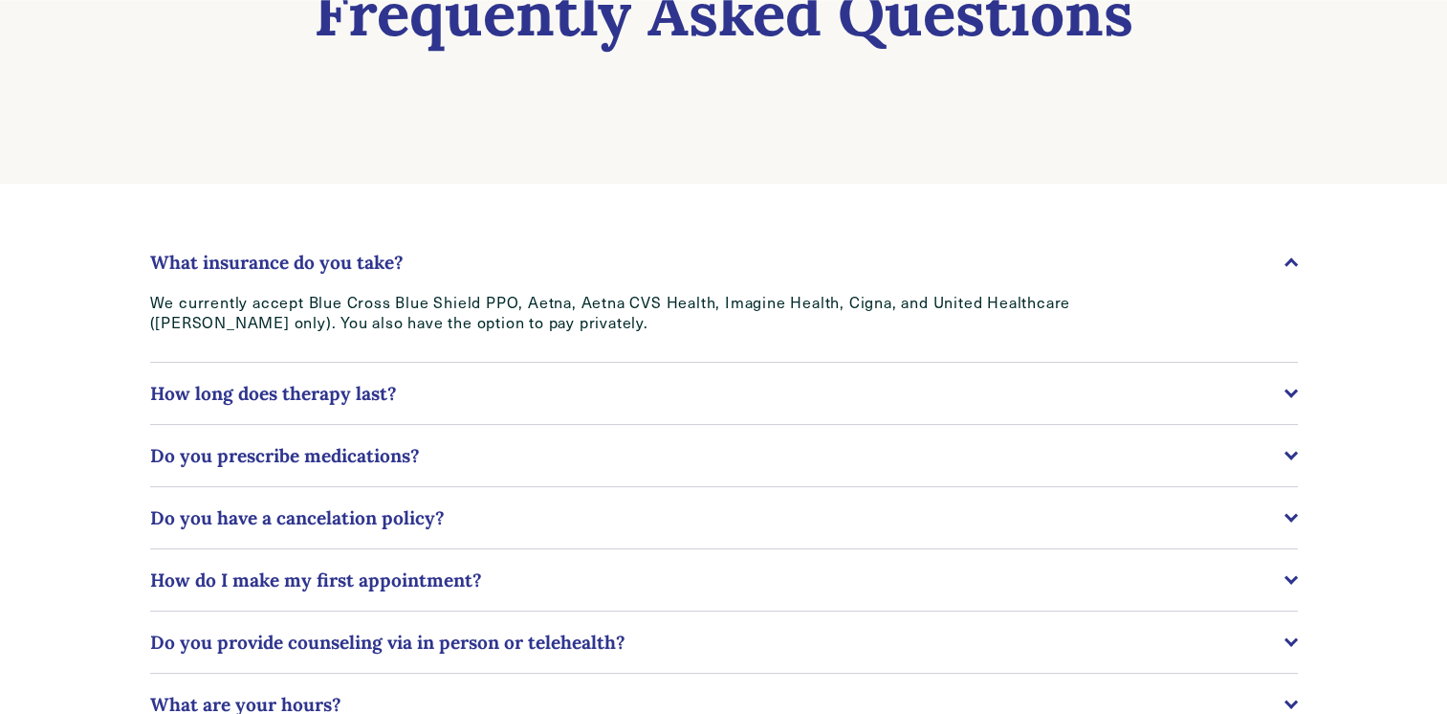
click at [1286, 457] on div at bounding box center [1290, 452] width 13 height 13
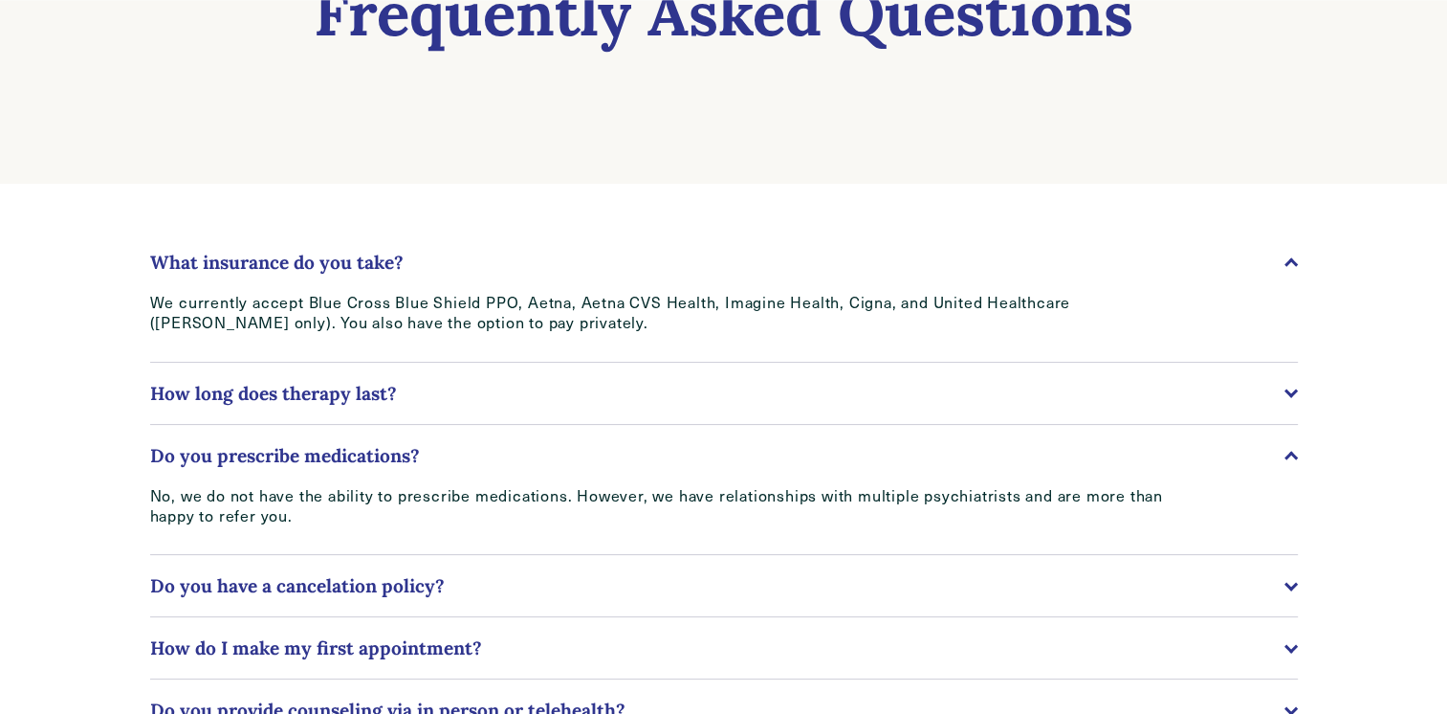
click at [1286, 457] on div at bounding box center [1291, 457] width 13 height 13
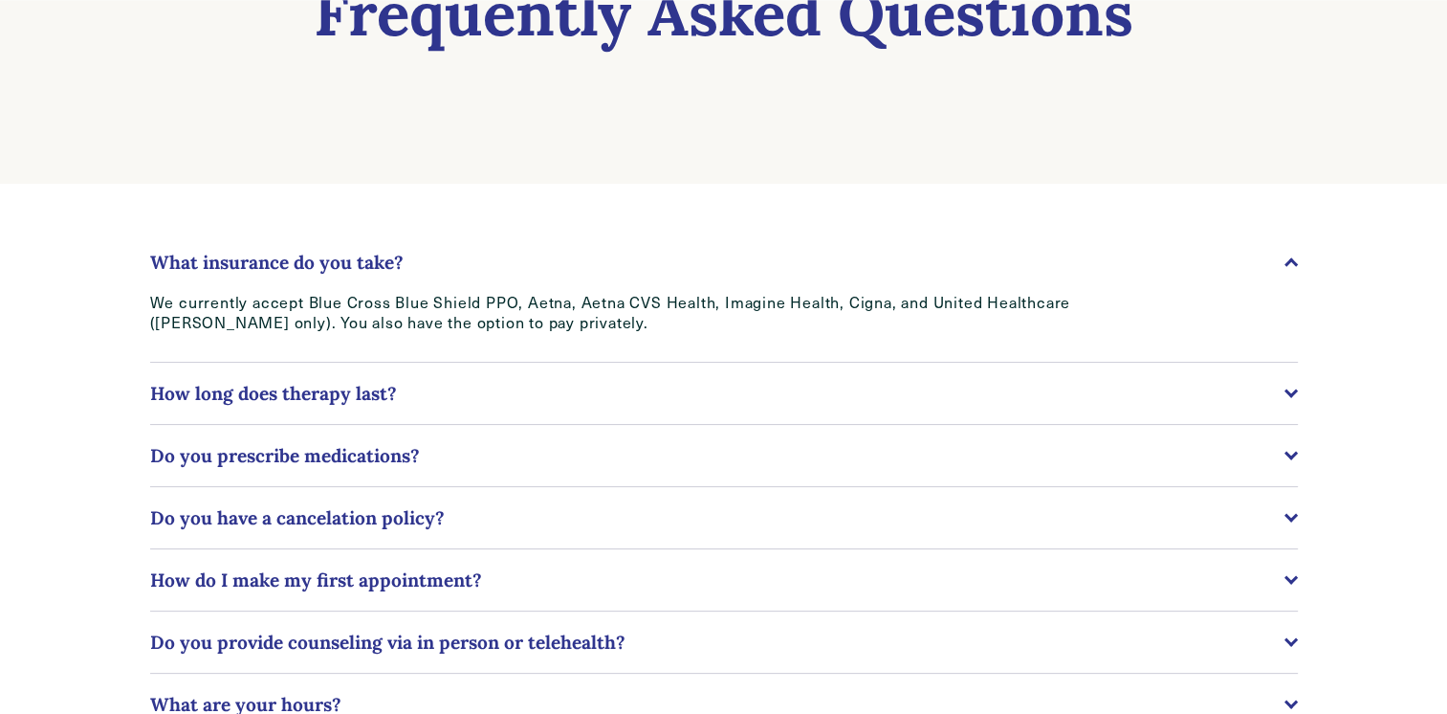
click at [1290, 517] on div at bounding box center [1290, 514] width 13 height 13
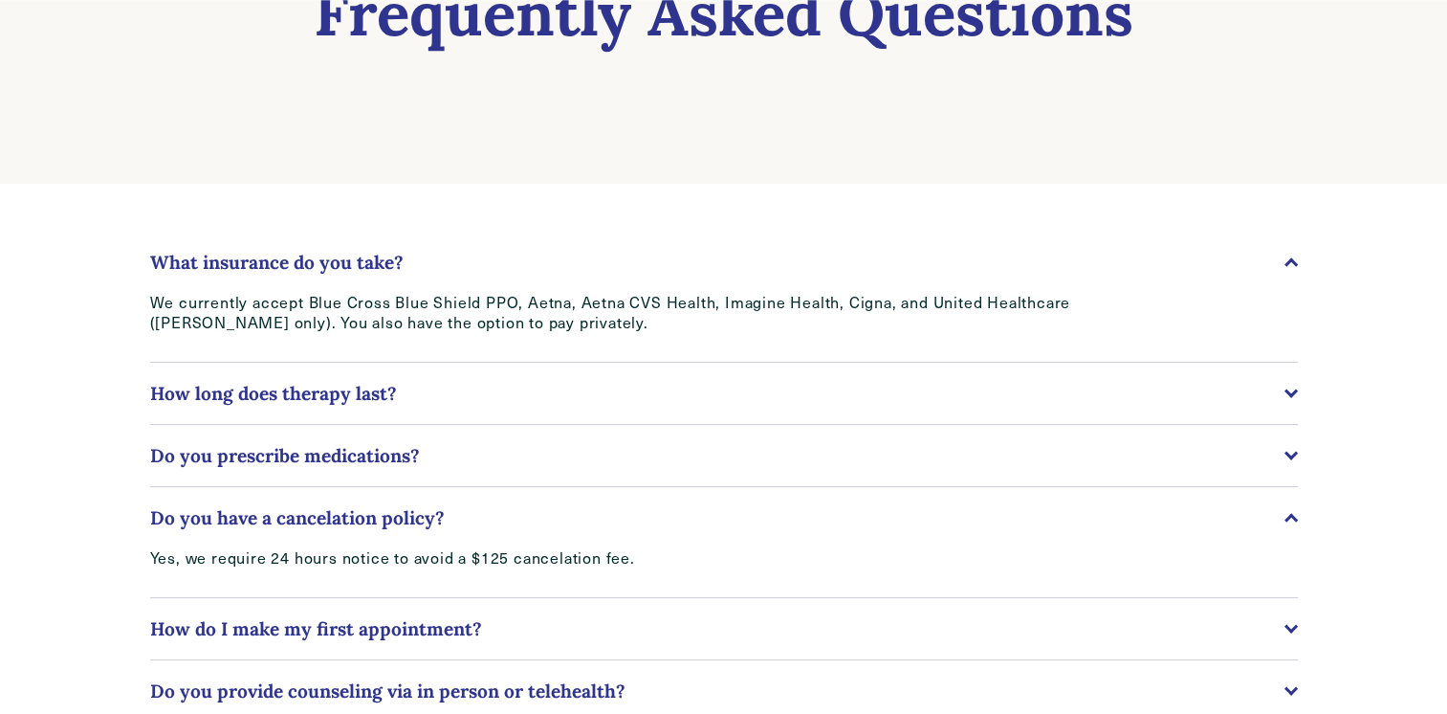
click at [1290, 517] on div at bounding box center [1291, 519] width 13 height 13
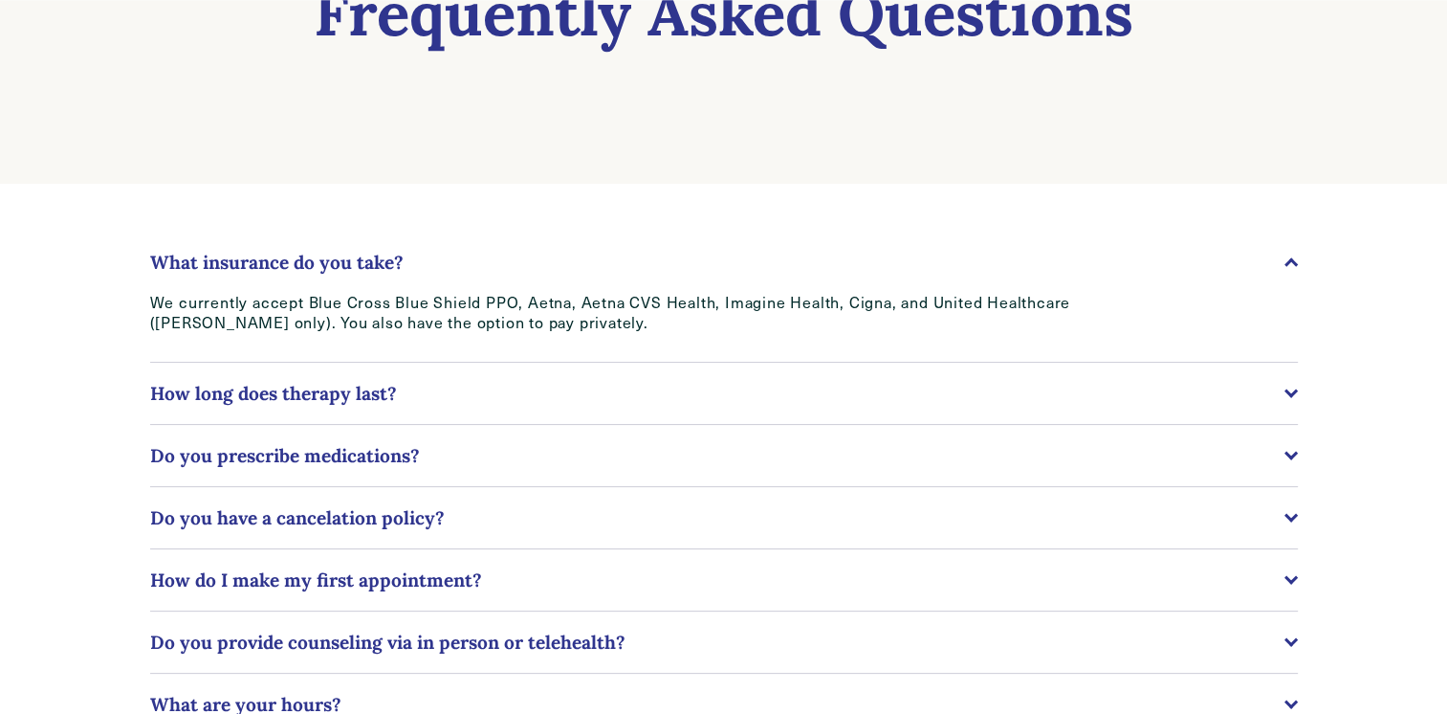
click at [1286, 585] on div at bounding box center [1291, 579] width 13 height 13
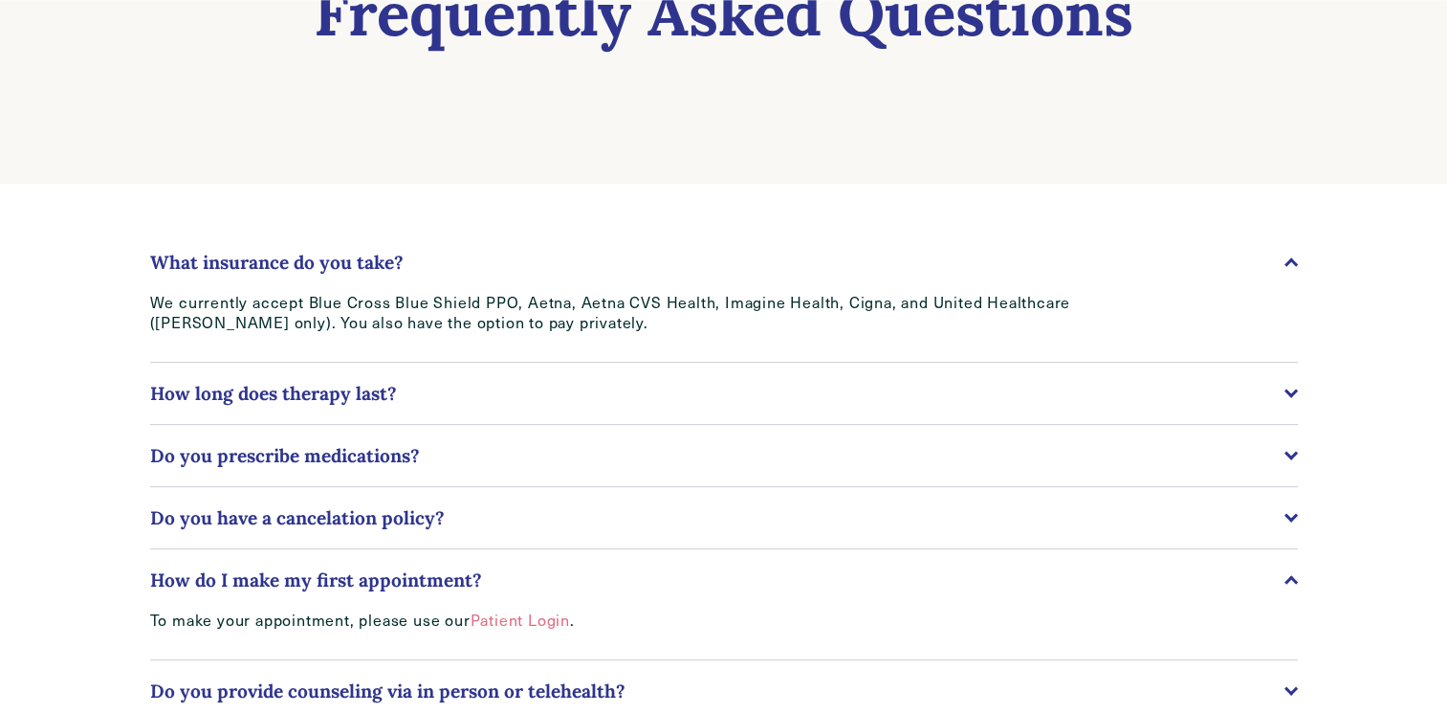
click at [1289, 586] on div at bounding box center [1291, 581] width 13 height 13
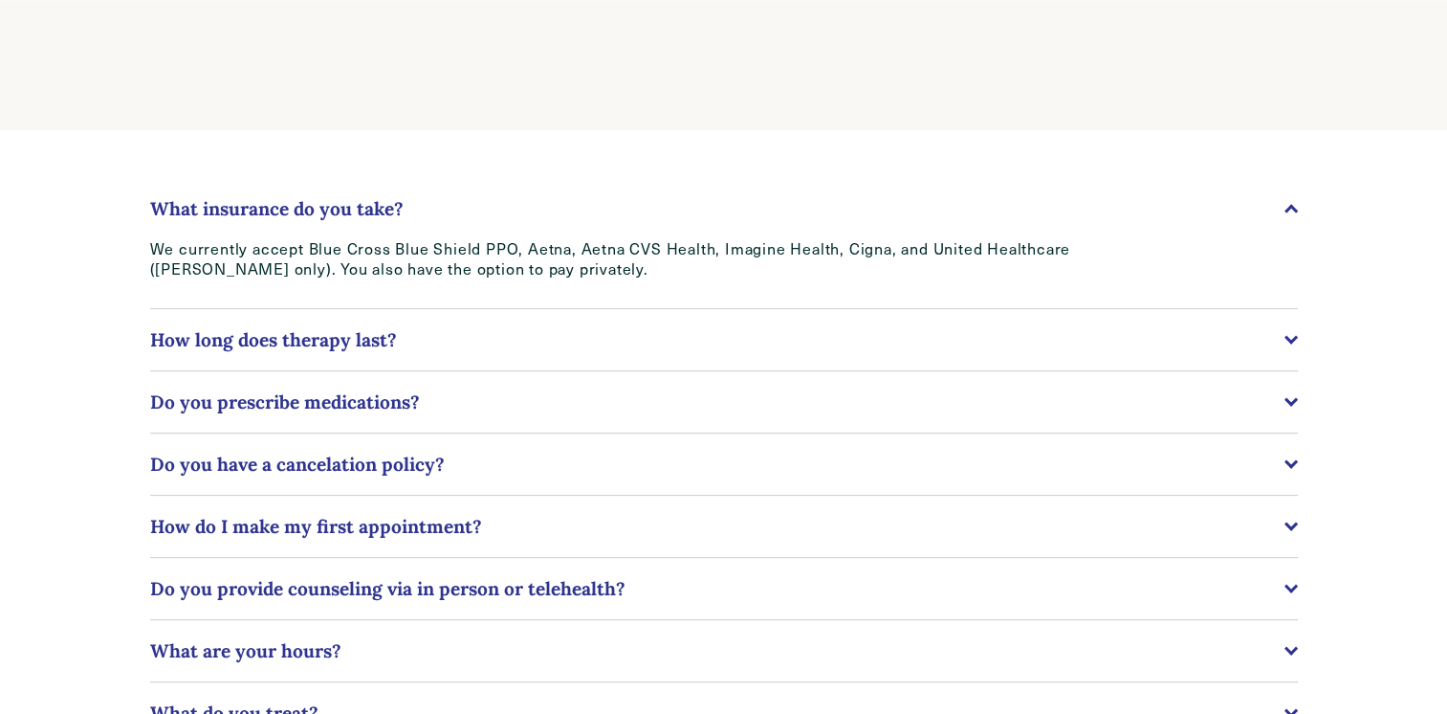
scroll to position [383, 0]
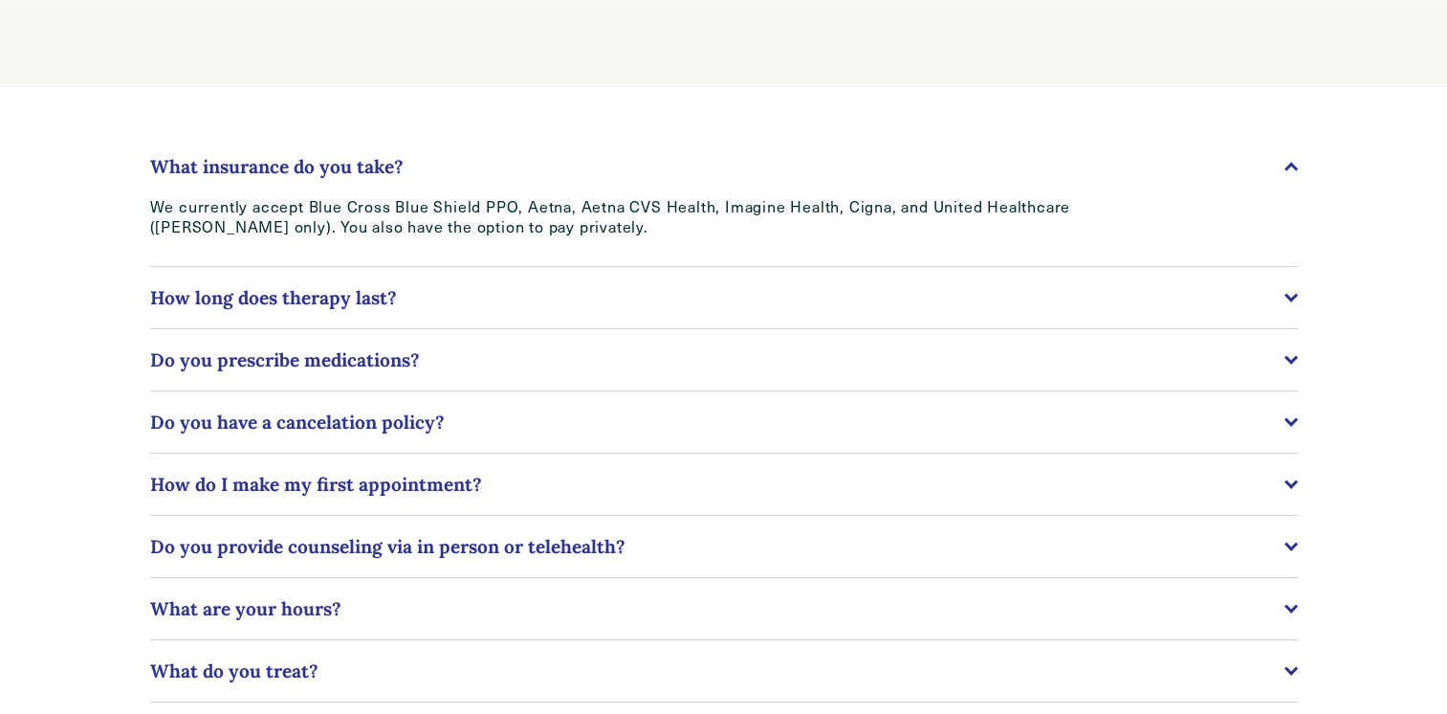
click at [1289, 550] on div at bounding box center [1290, 543] width 13 height 13
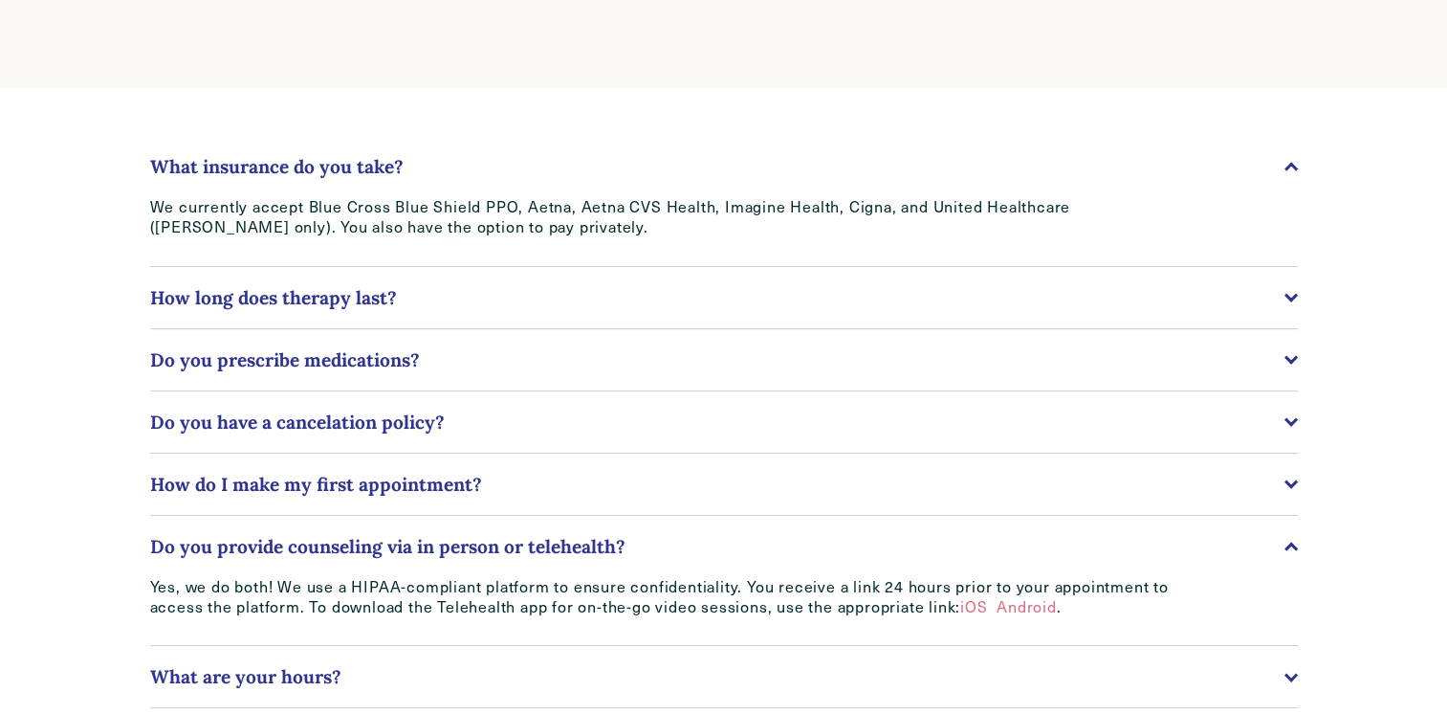
click at [1296, 546] on div at bounding box center [1291, 545] width 13 height 13
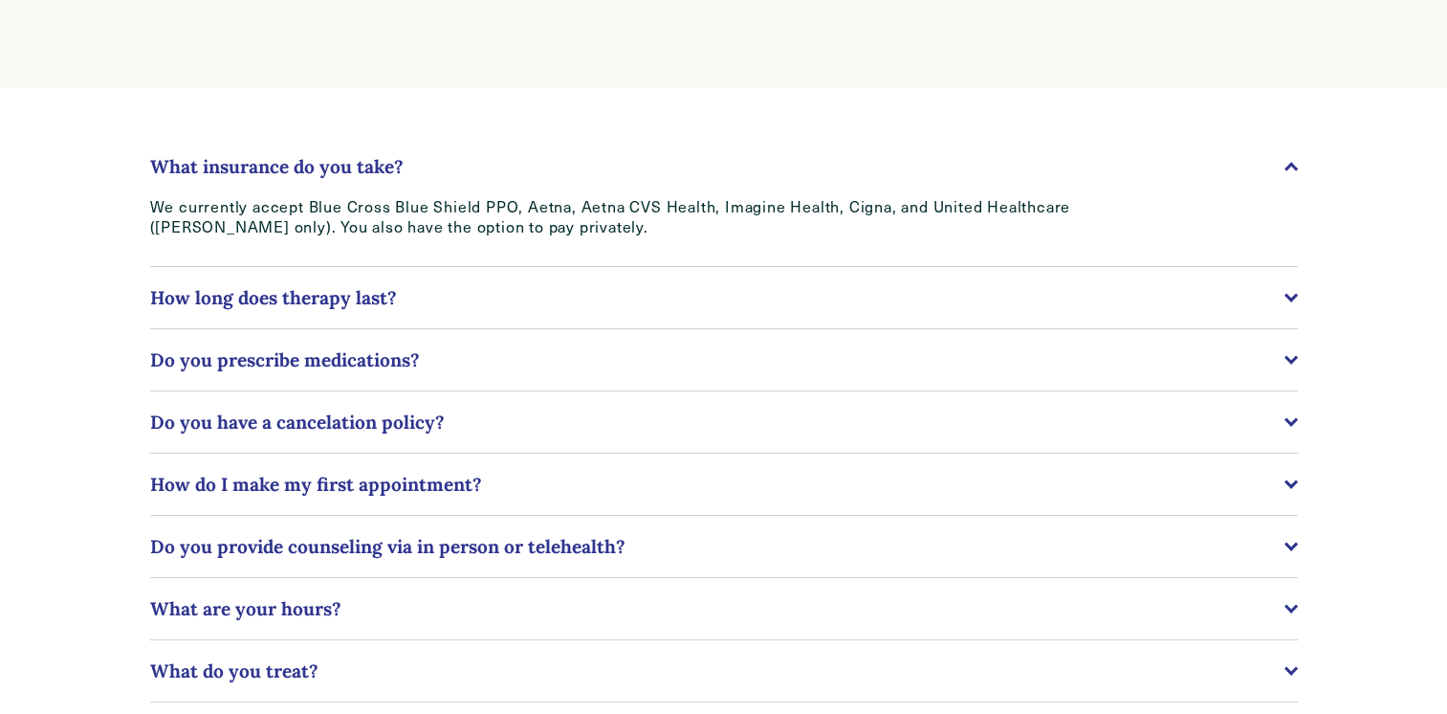
click at [1291, 612] on div at bounding box center [1290, 605] width 13 height 13
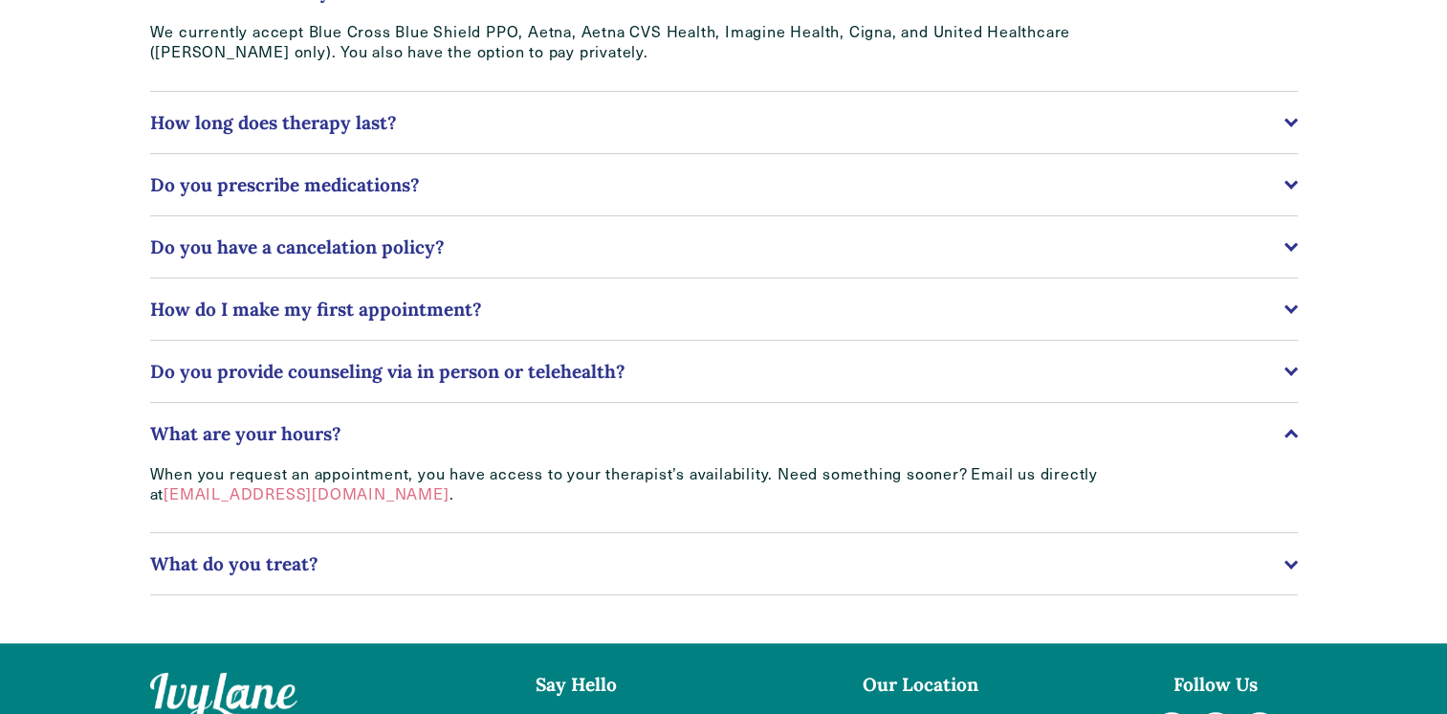
scroll to position [574, 0]
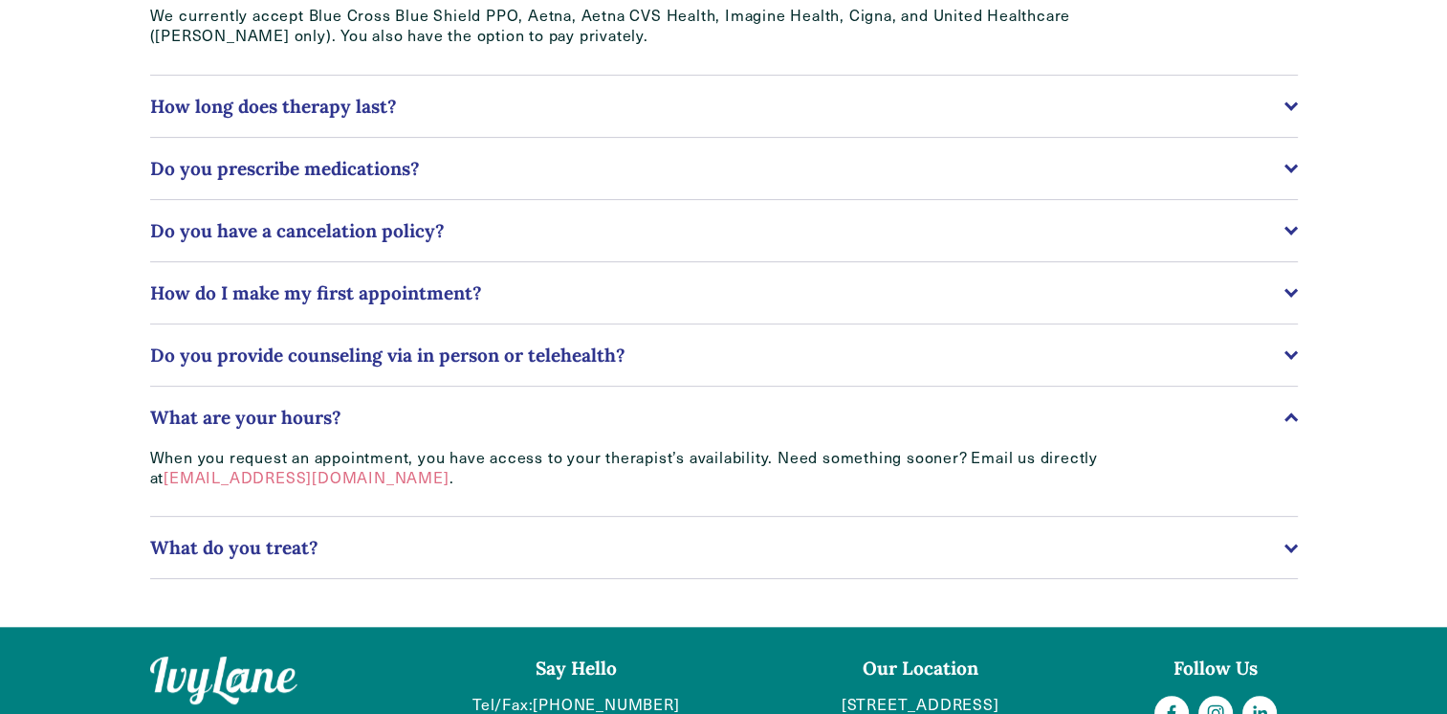
click at [1293, 421] on div at bounding box center [1291, 418] width 13 height 13
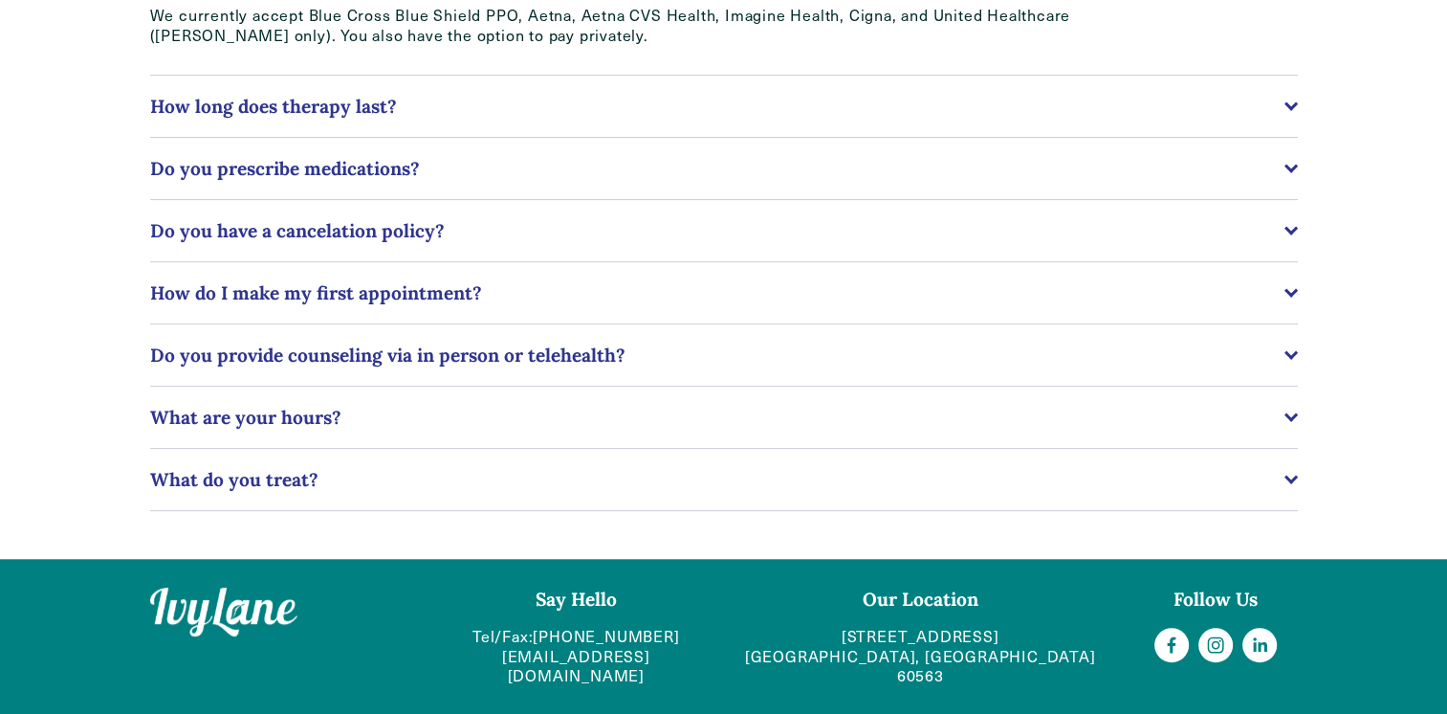
click at [1289, 482] on div at bounding box center [1290, 476] width 13 height 13
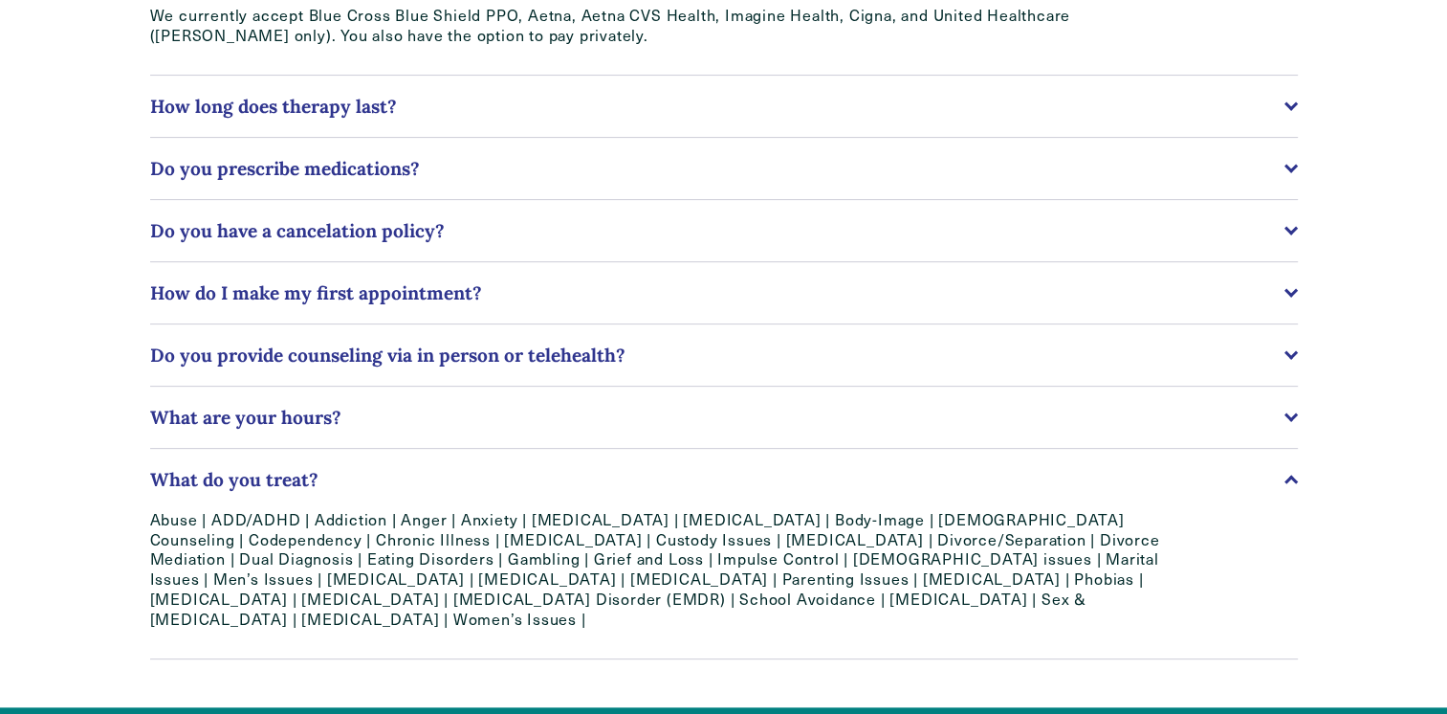
click at [727, 471] on button "What do you treat?" at bounding box center [724, 479] width 1148 height 61
